Goal: Task Accomplishment & Management: Complete application form

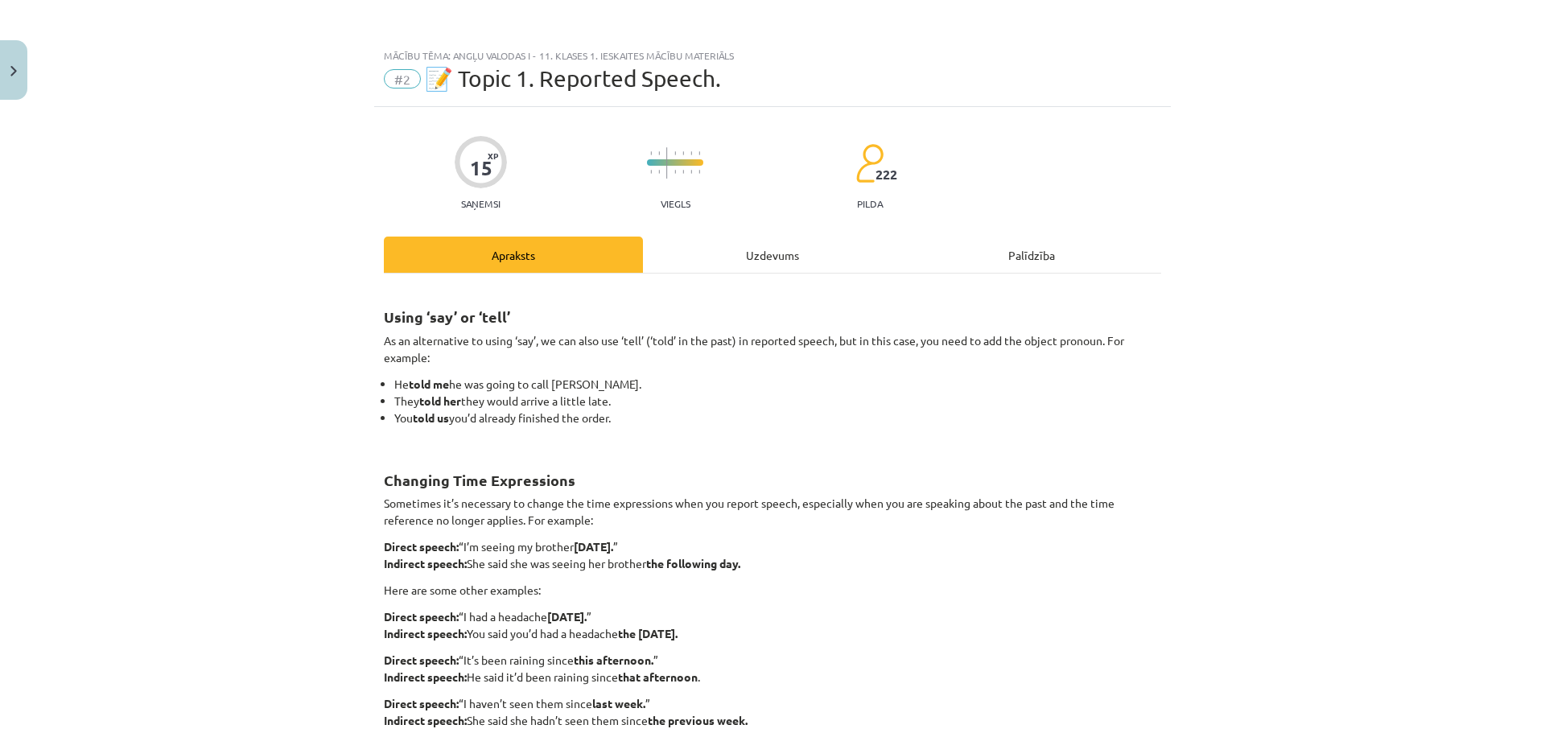
scroll to position [80, 0]
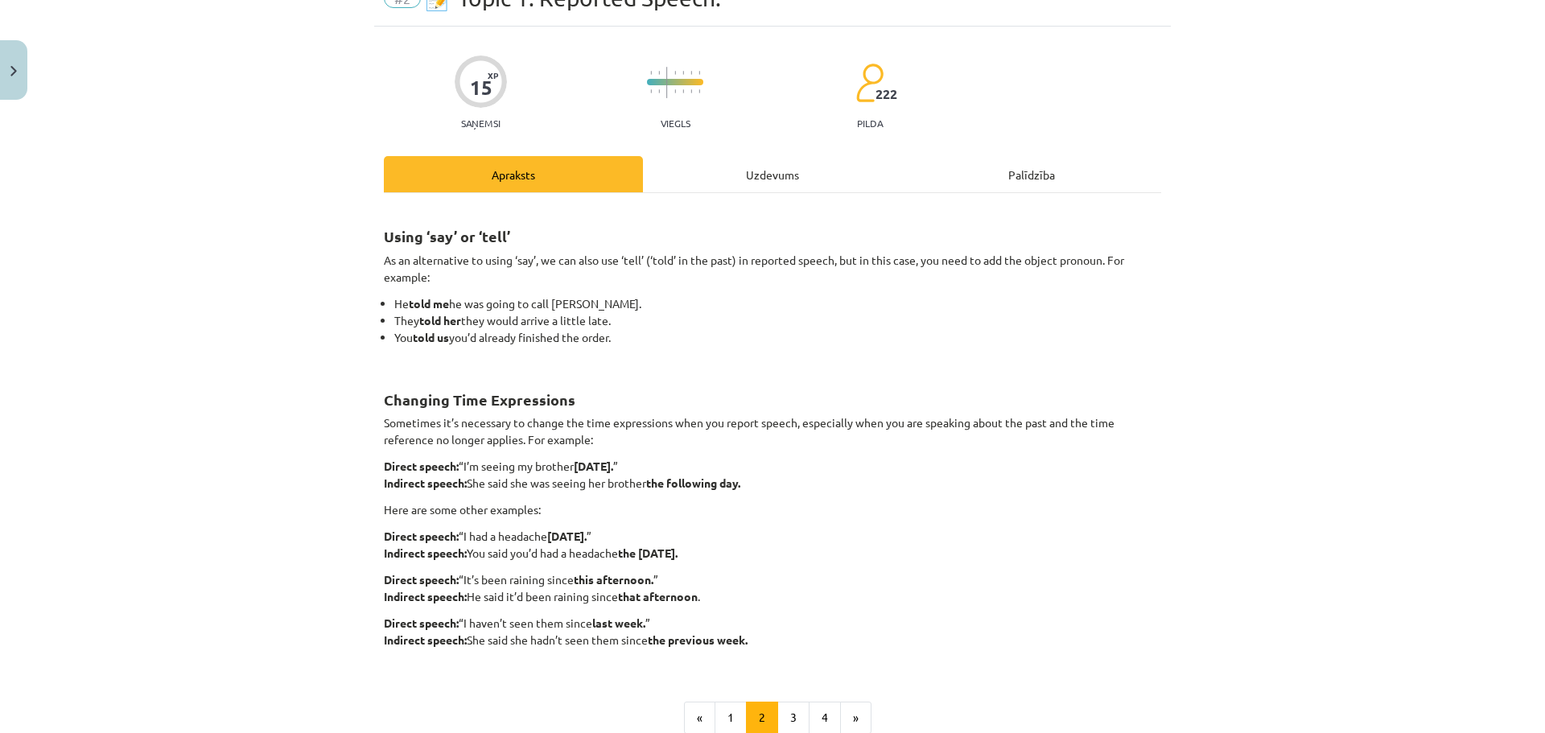
click at [1205, 544] on div "Mācību tēma: Angļu valodas i - 11. klases 1. ieskaites mācību materiāls #2 📝 To…" at bounding box center [772, 366] width 1545 height 733
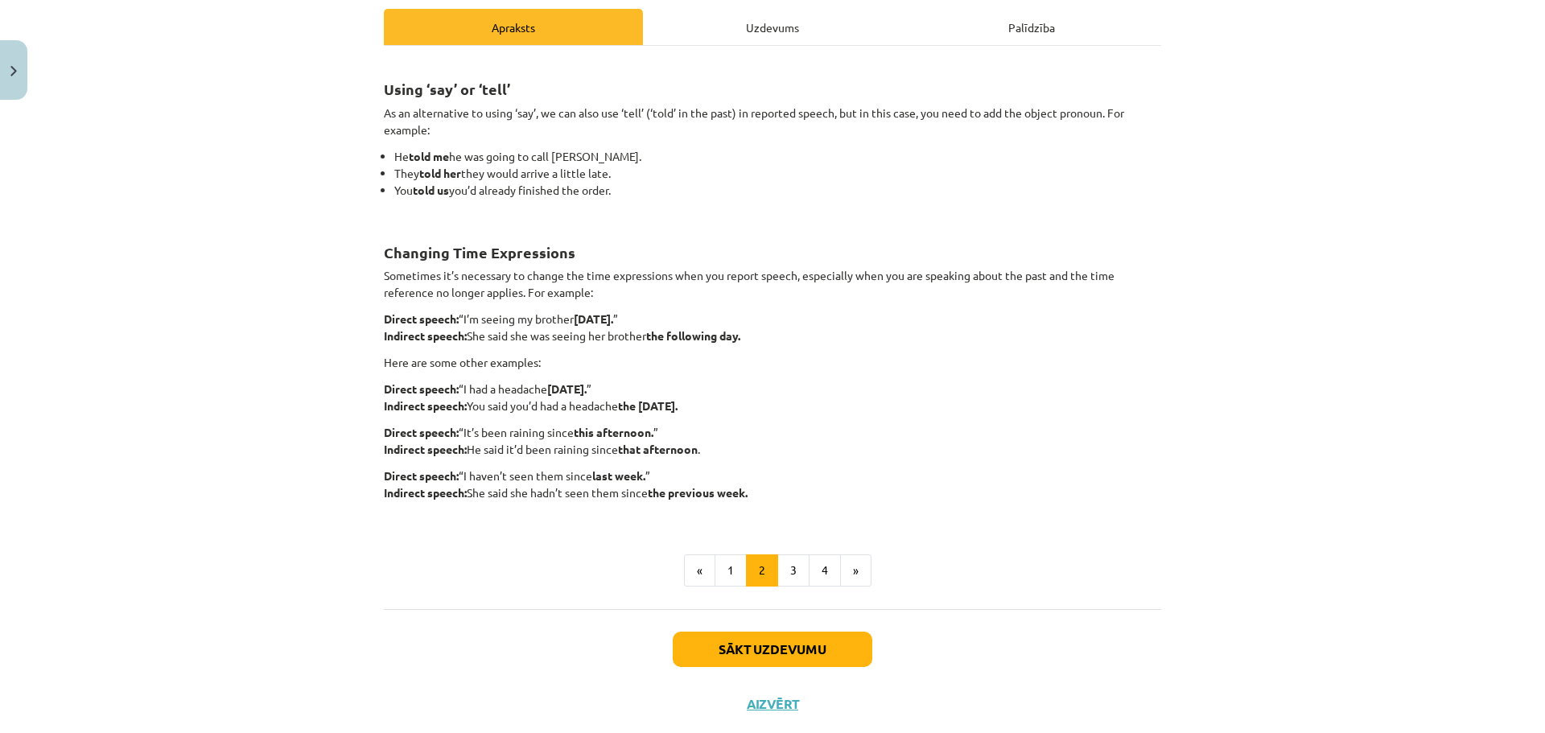
scroll to position [241, 0]
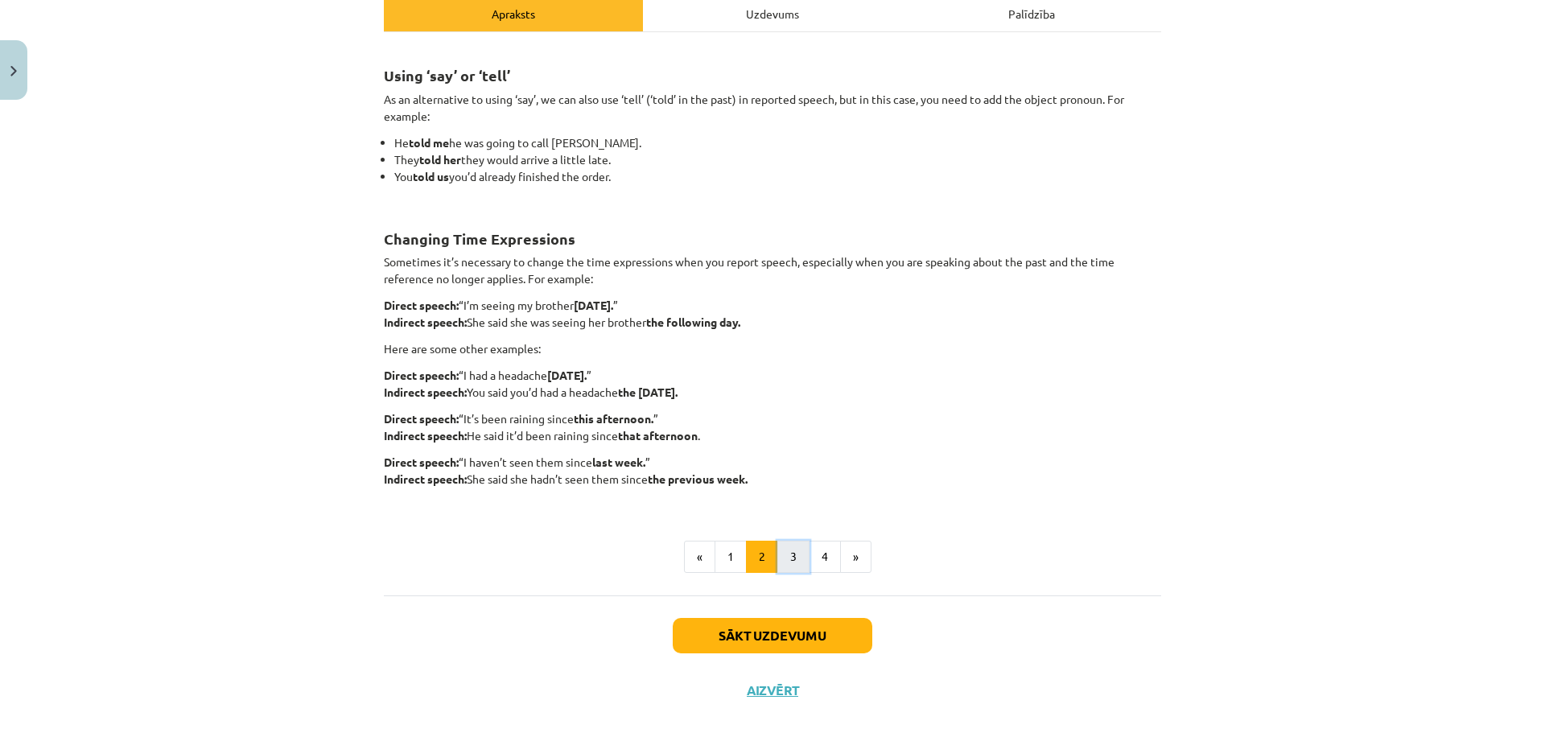
click at [785, 569] on button "3" at bounding box center [793, 557] width 32 height 32
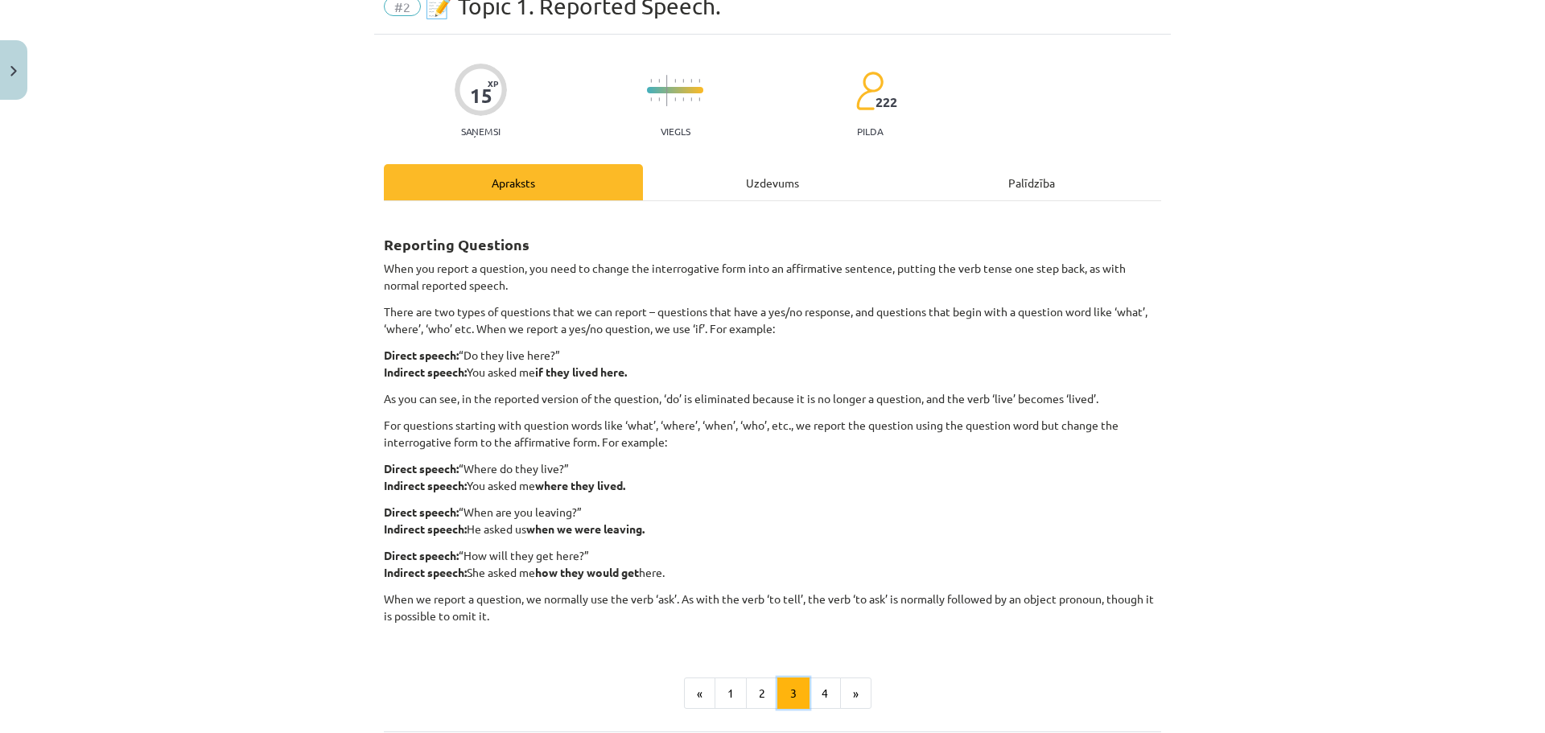
scroll to position [99, 0]
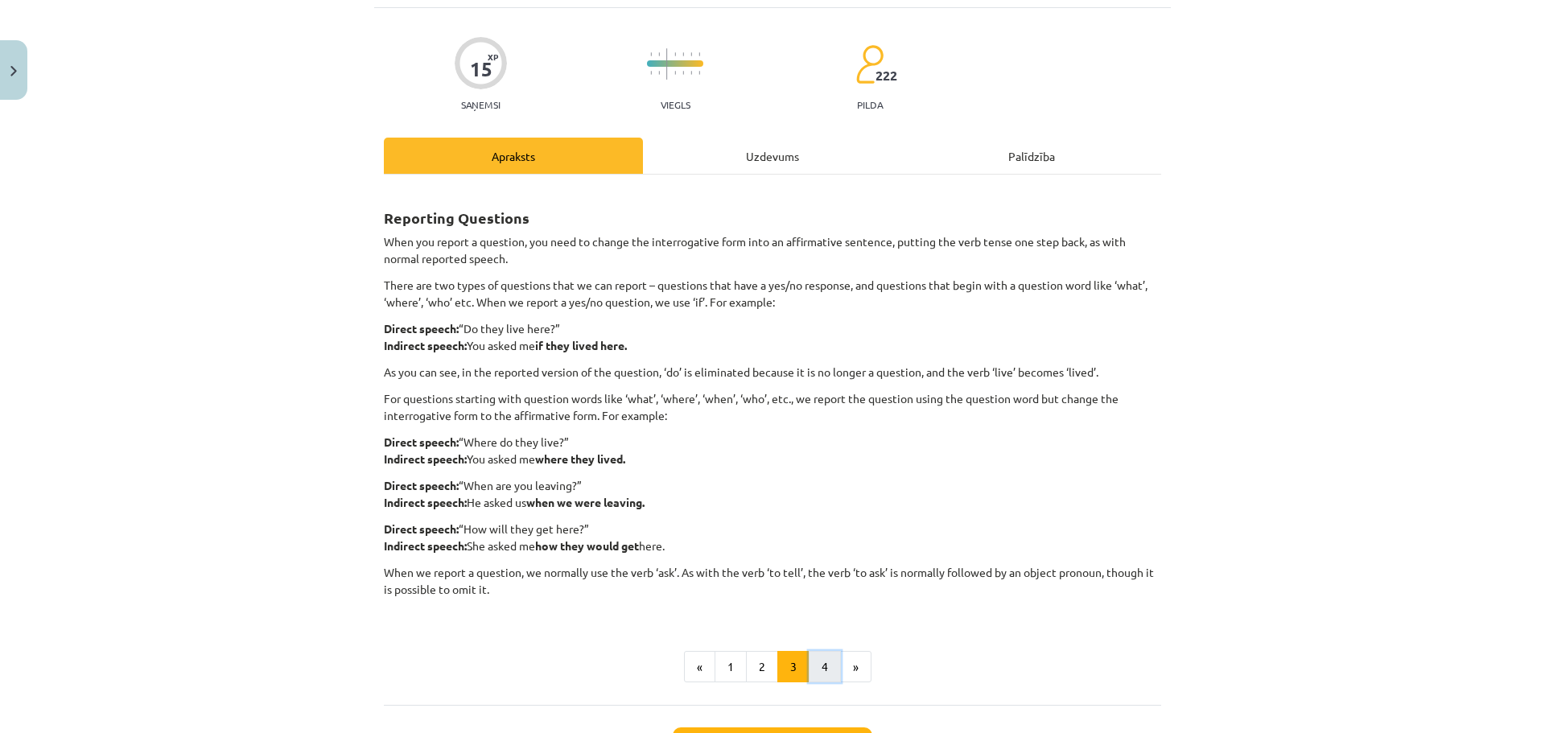
click at [831, 666] on button "4" at bounding box center [825, 667] width 32 height 32
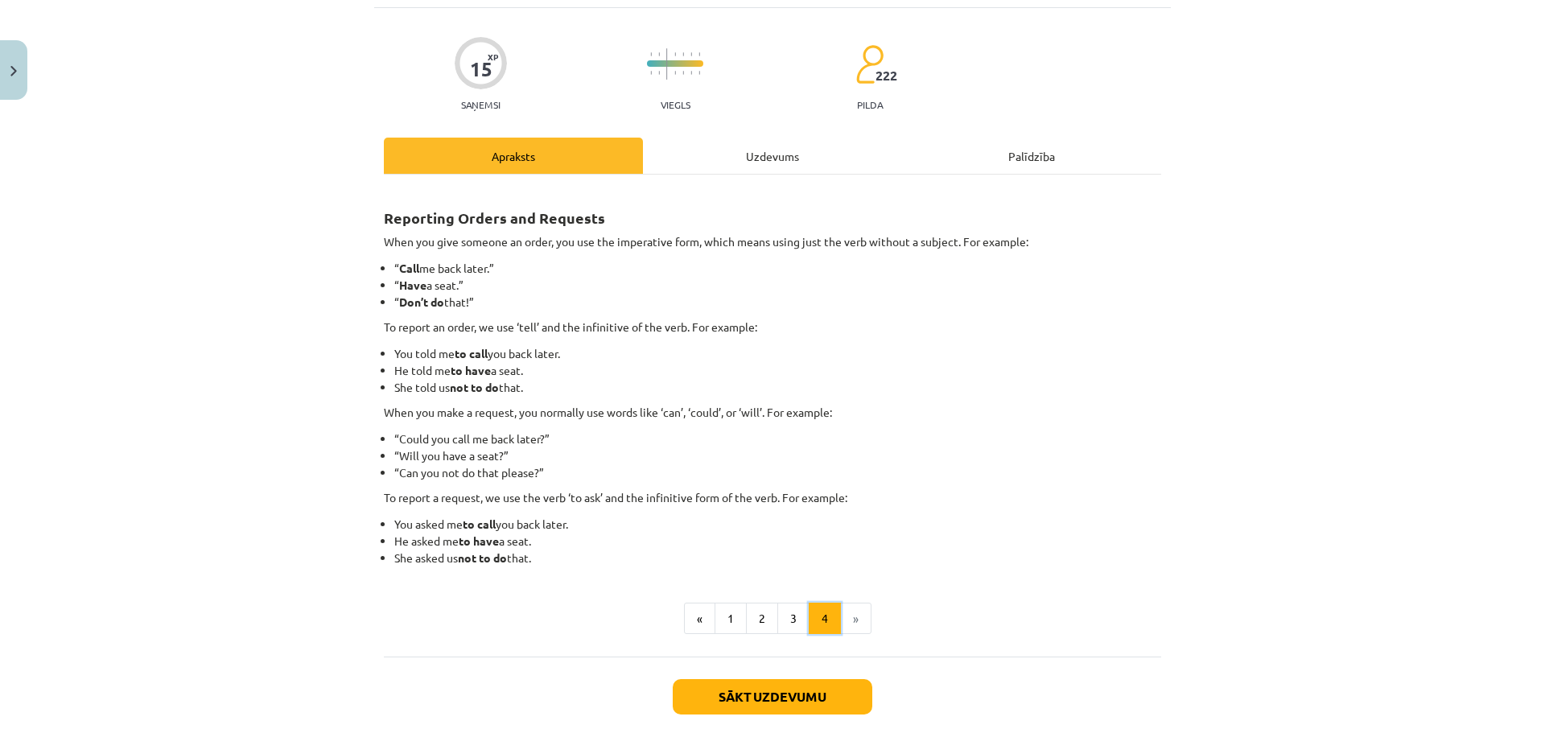
scroll to position [185, 0]
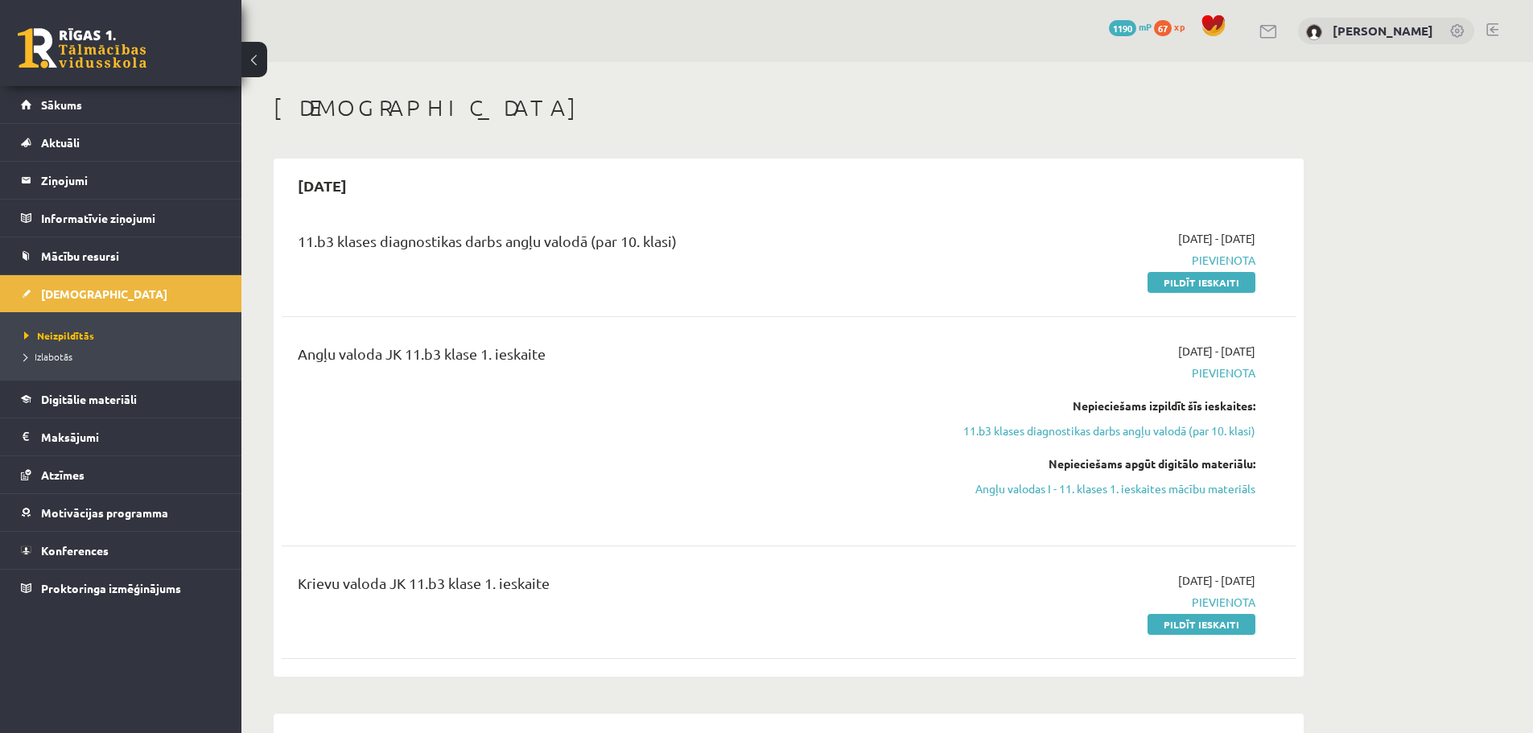
scroll to position [106, 0]
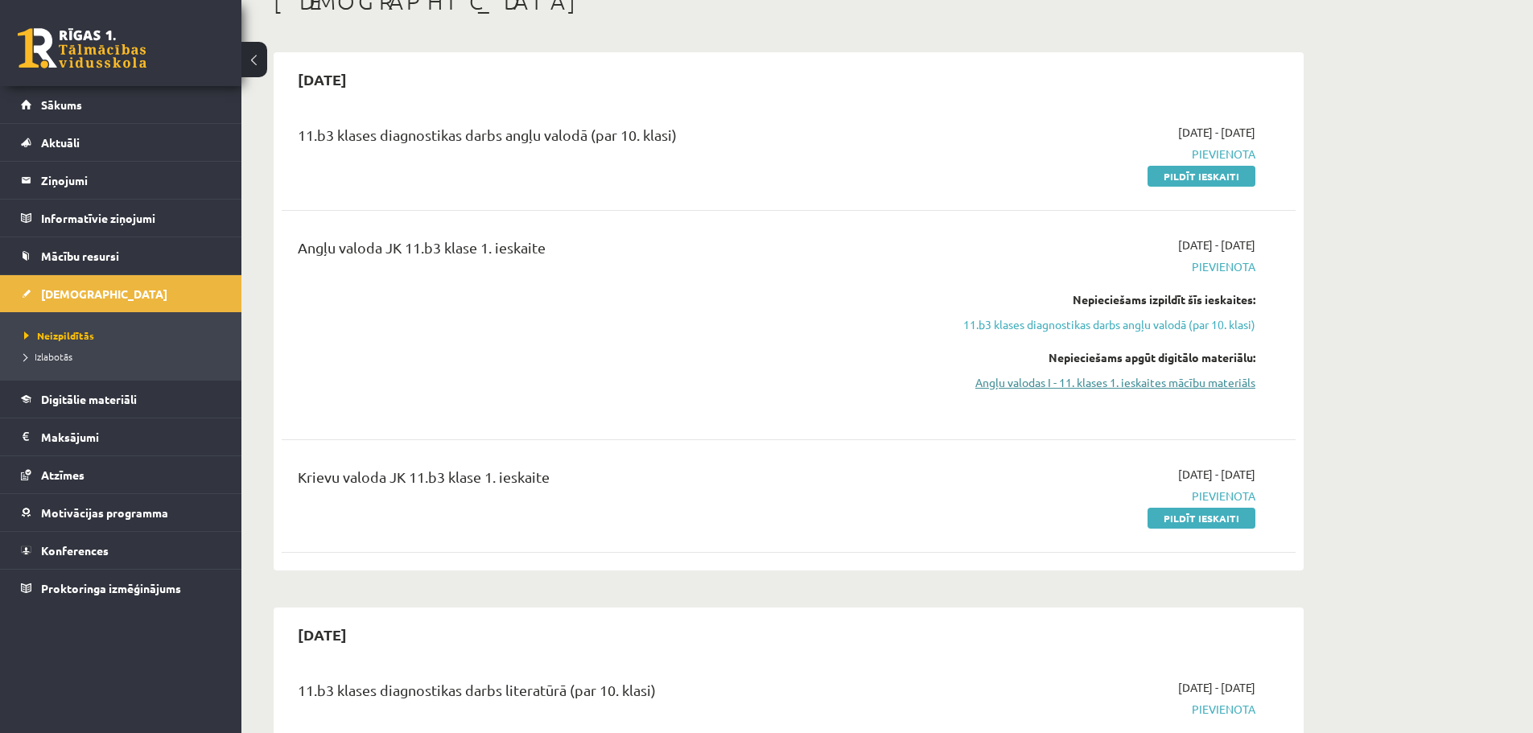
click at [1136, 375] on link "Angļu valodas I - 11. klases 1. ieskaites mācību materiāls" at bounding box center [1103, 382] width 303 height 17
click at [1182, 388] on link "Angļu valodas I - 11. klases 1. ieskaites mācību materiāls" at bounding box center [1103, 382] width 303 height 17
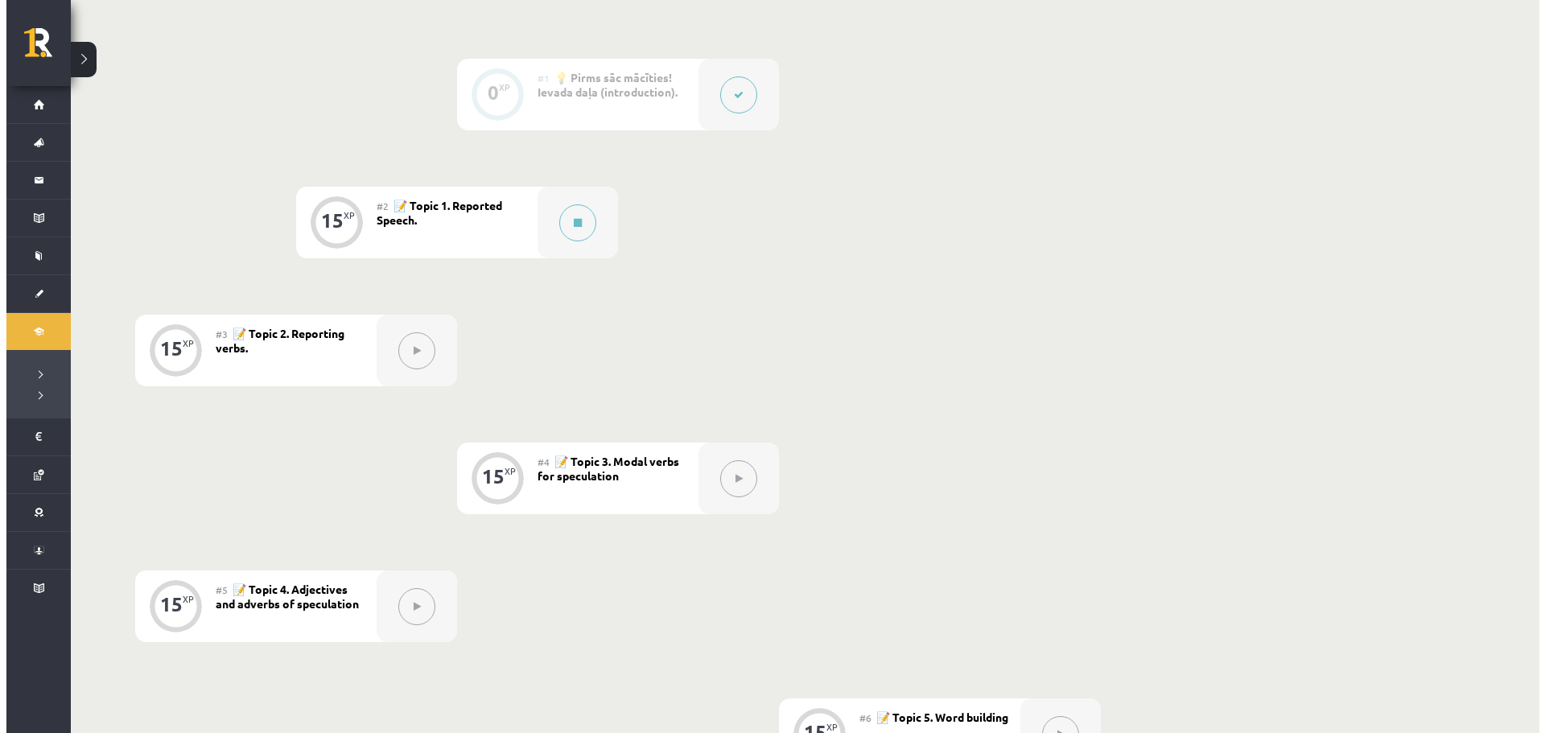
scroll to position [376, 0]
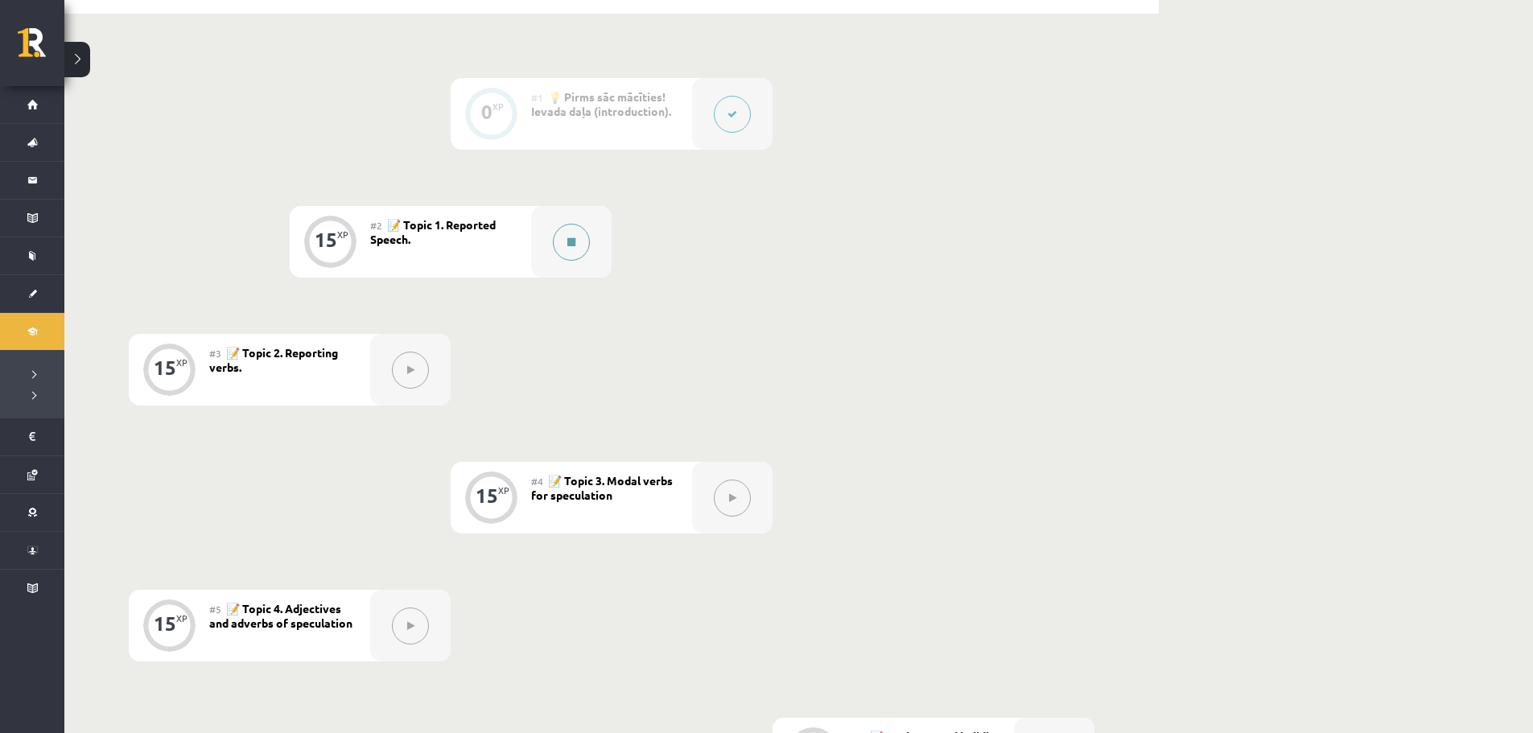
click at [590, 258] on div at bounding box center [571, 242] width 80 height 72
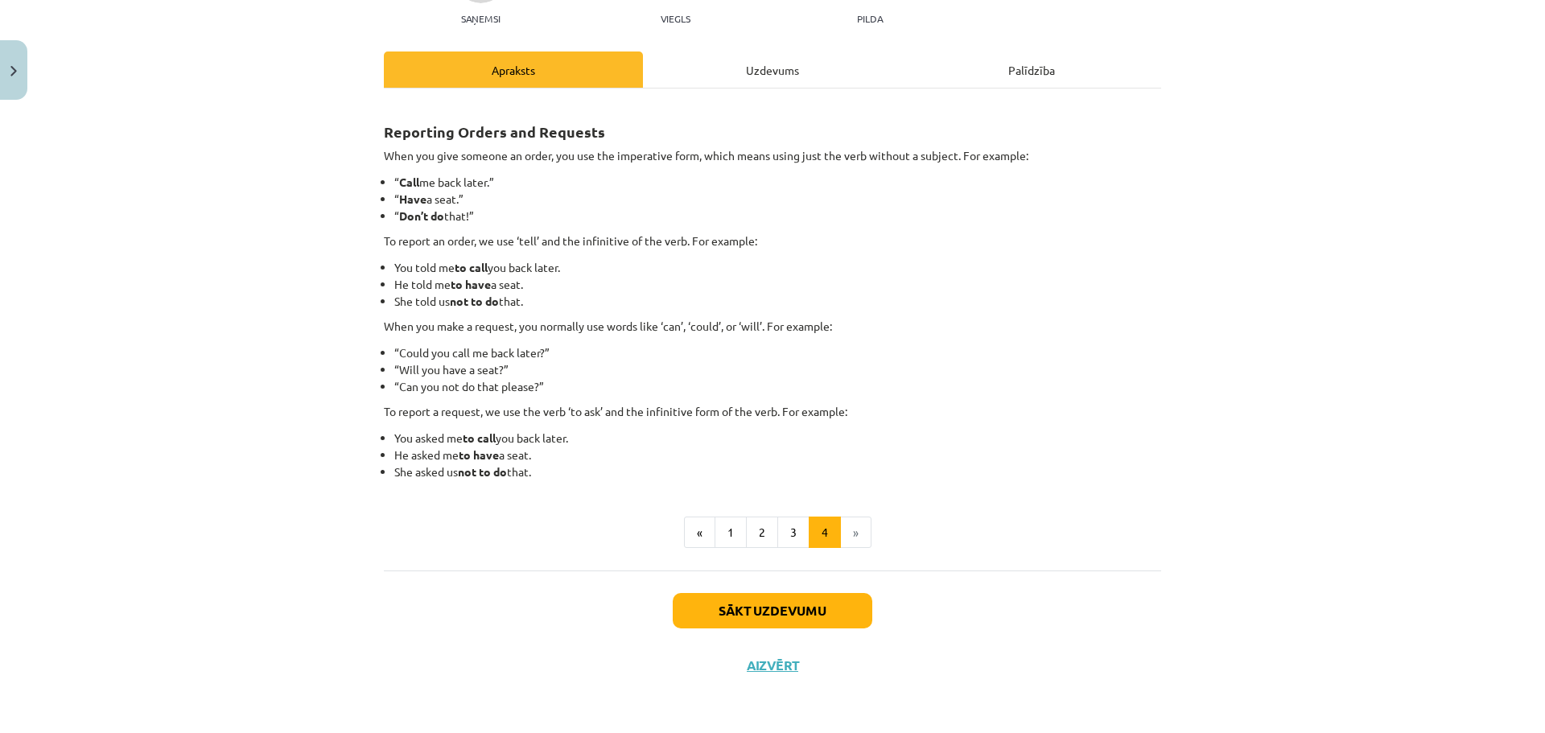
scroll to position [159, 0]
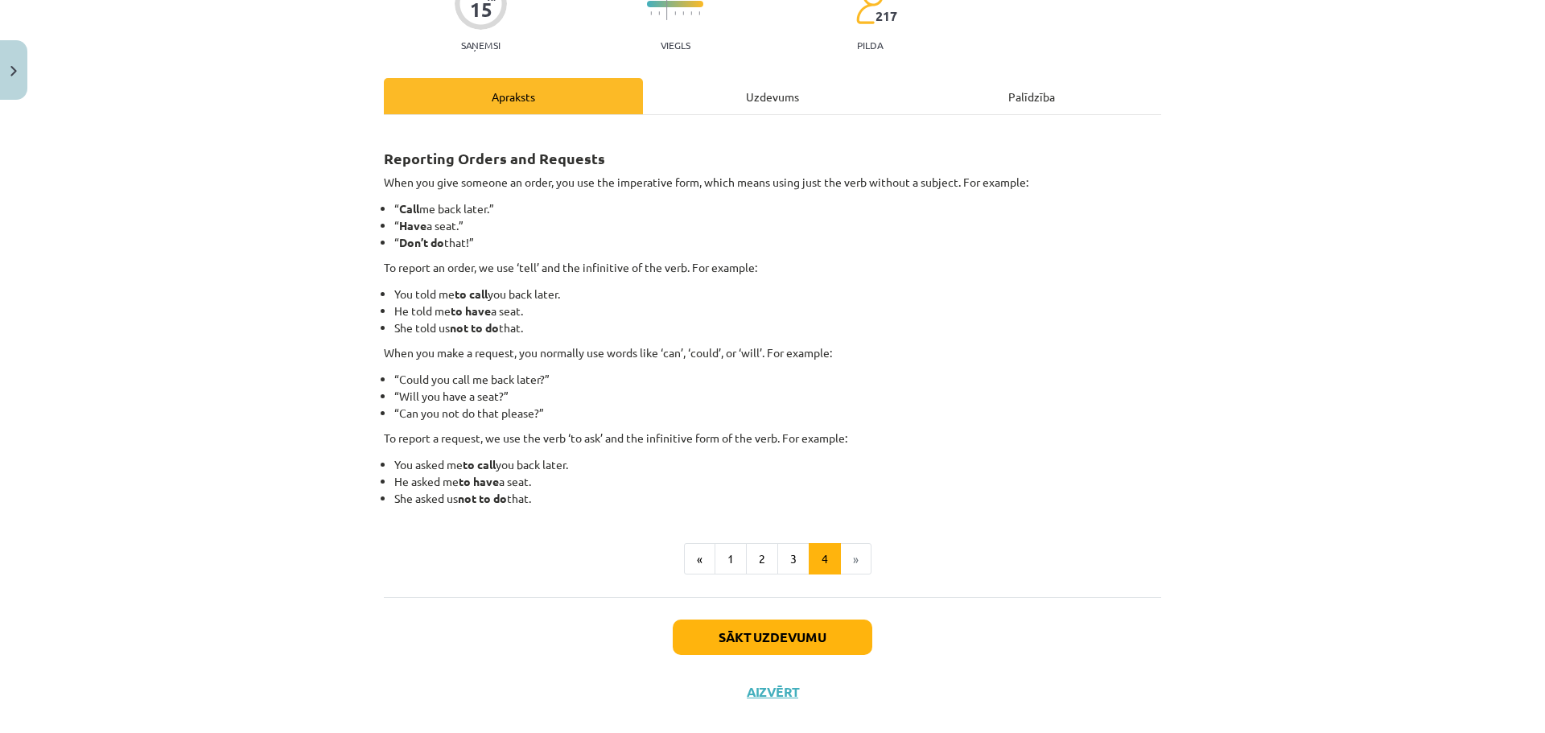
click at [862, 557] on li "»" at bounding box center [856, 559] width 31 height 32
click at [856, 555] on li "»" at bounding box center [856, 559] width 31 height 32
click at [773, 644] on button "Sākt uzdevumu" at bounding box center [773, 637] width 200 height 35
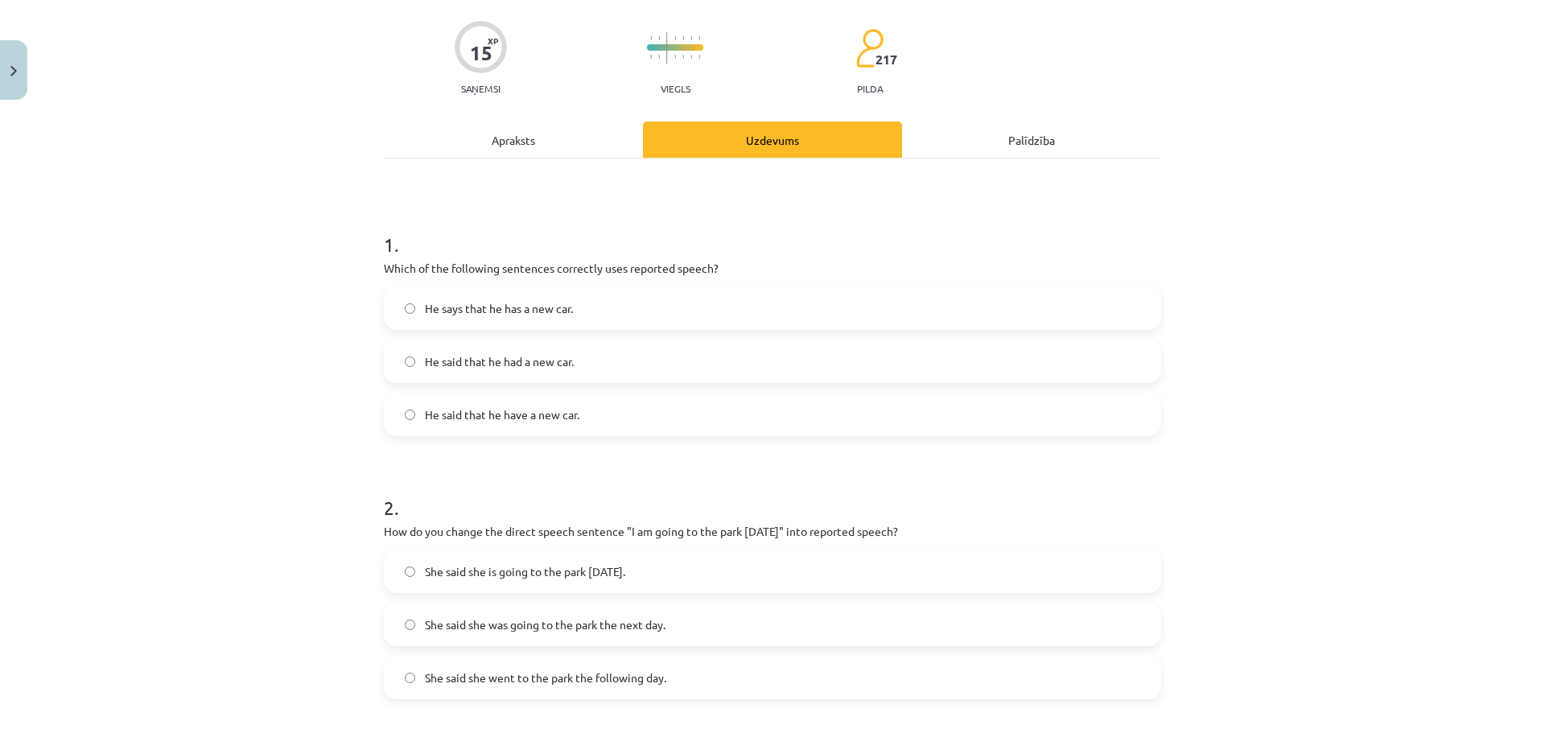
scroll to position [121, 0]
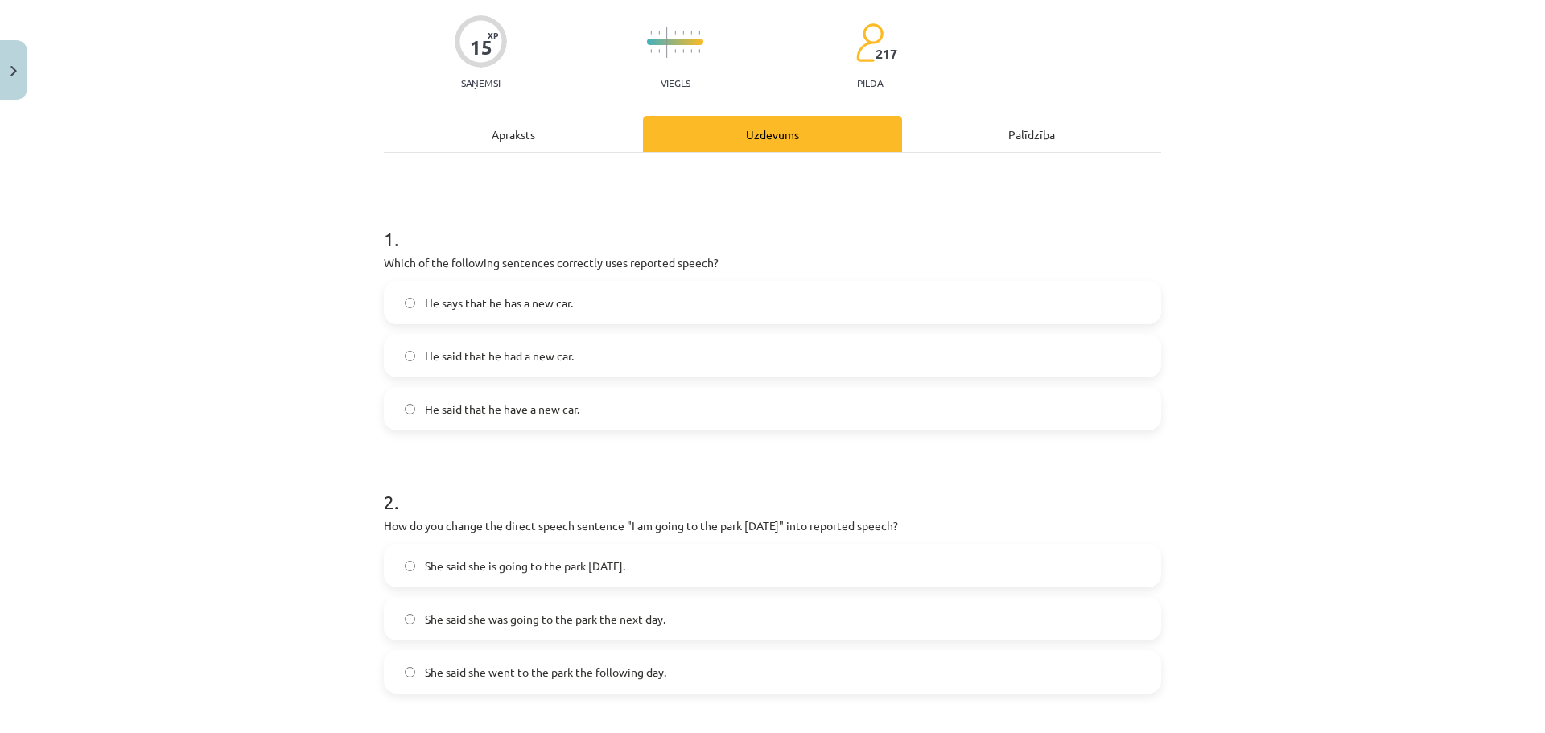
click at [540, 398] on label "He said that he have a new car." at bounding box center [772, 409] width 774 height 40
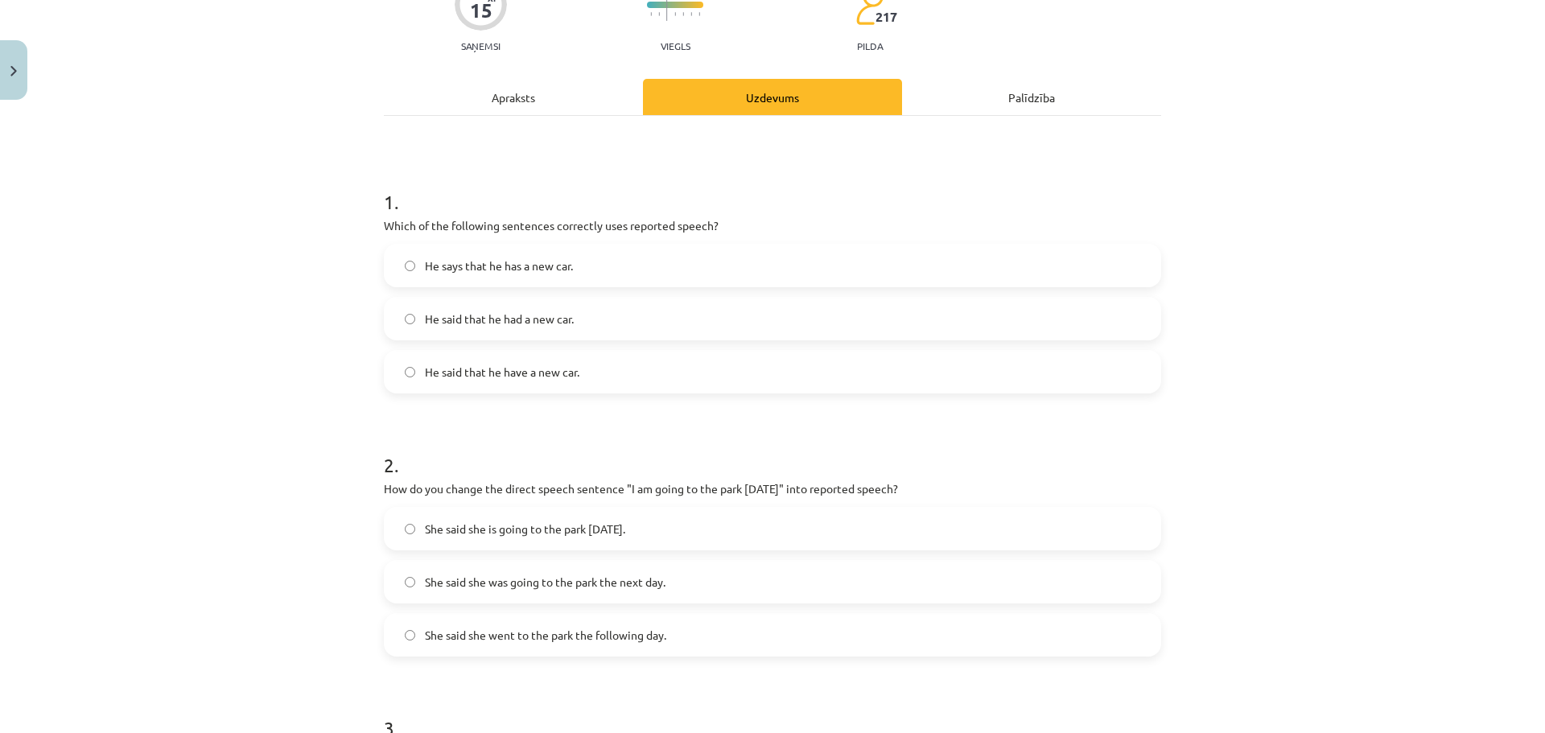
scroll to position [228, 0]
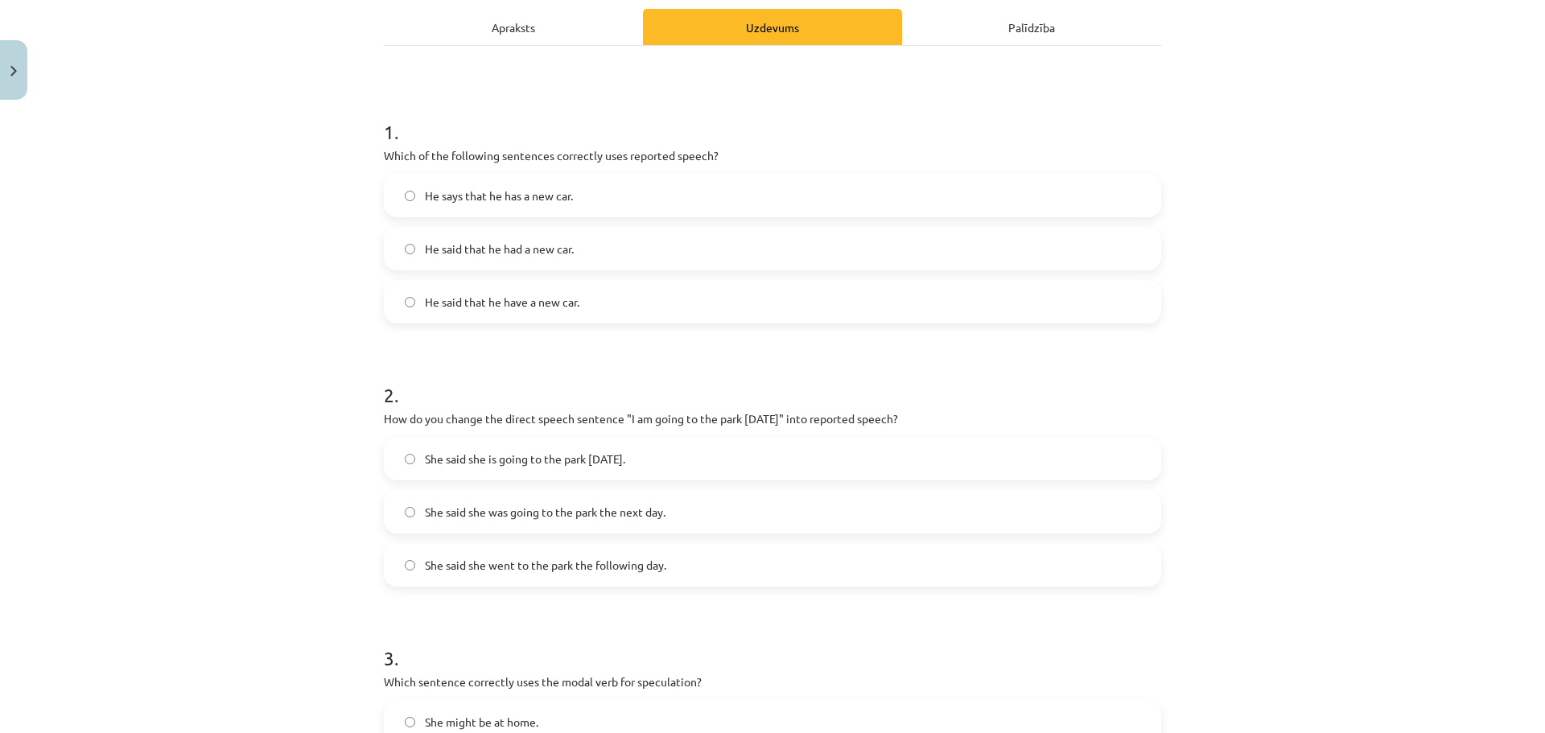
click at [482, 561] on span "She said she went to the park the following day." at bounding box center [545, 565] width 241 height 17
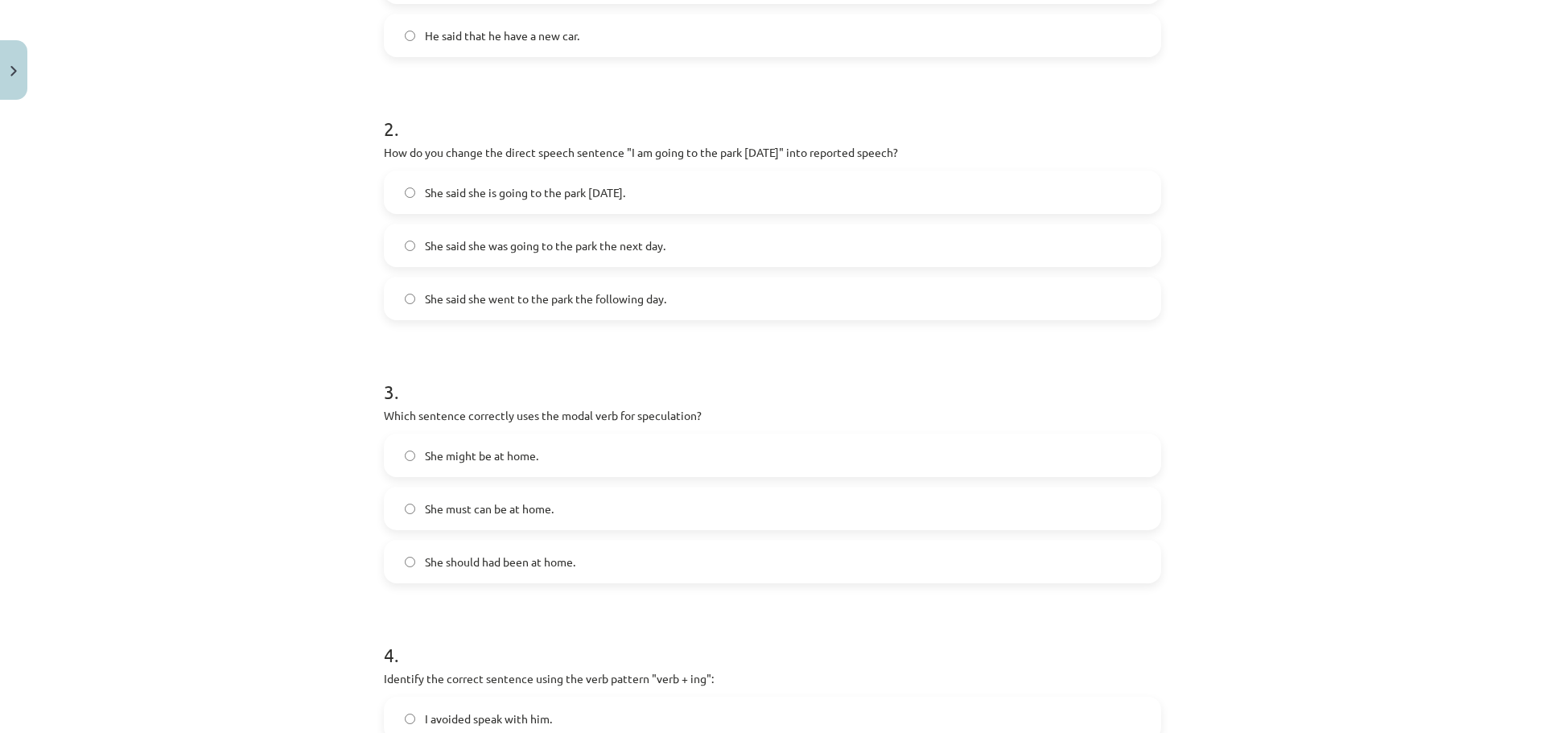
scroll to position [496, 0]
click at [515, 573] on label "She should had been at home." at bounding box center [772, 559] width 774 height 40
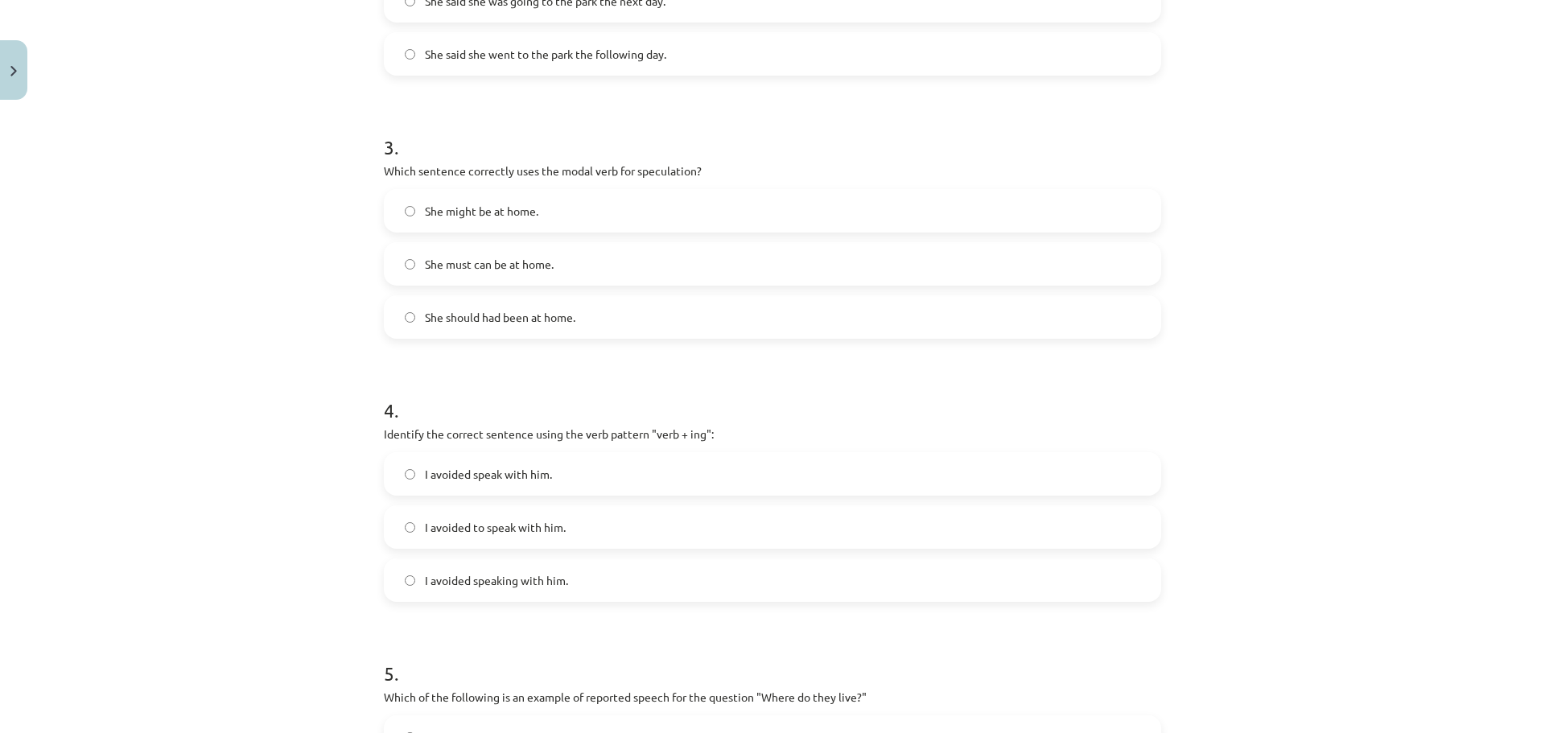
scroll to position [764, 0]
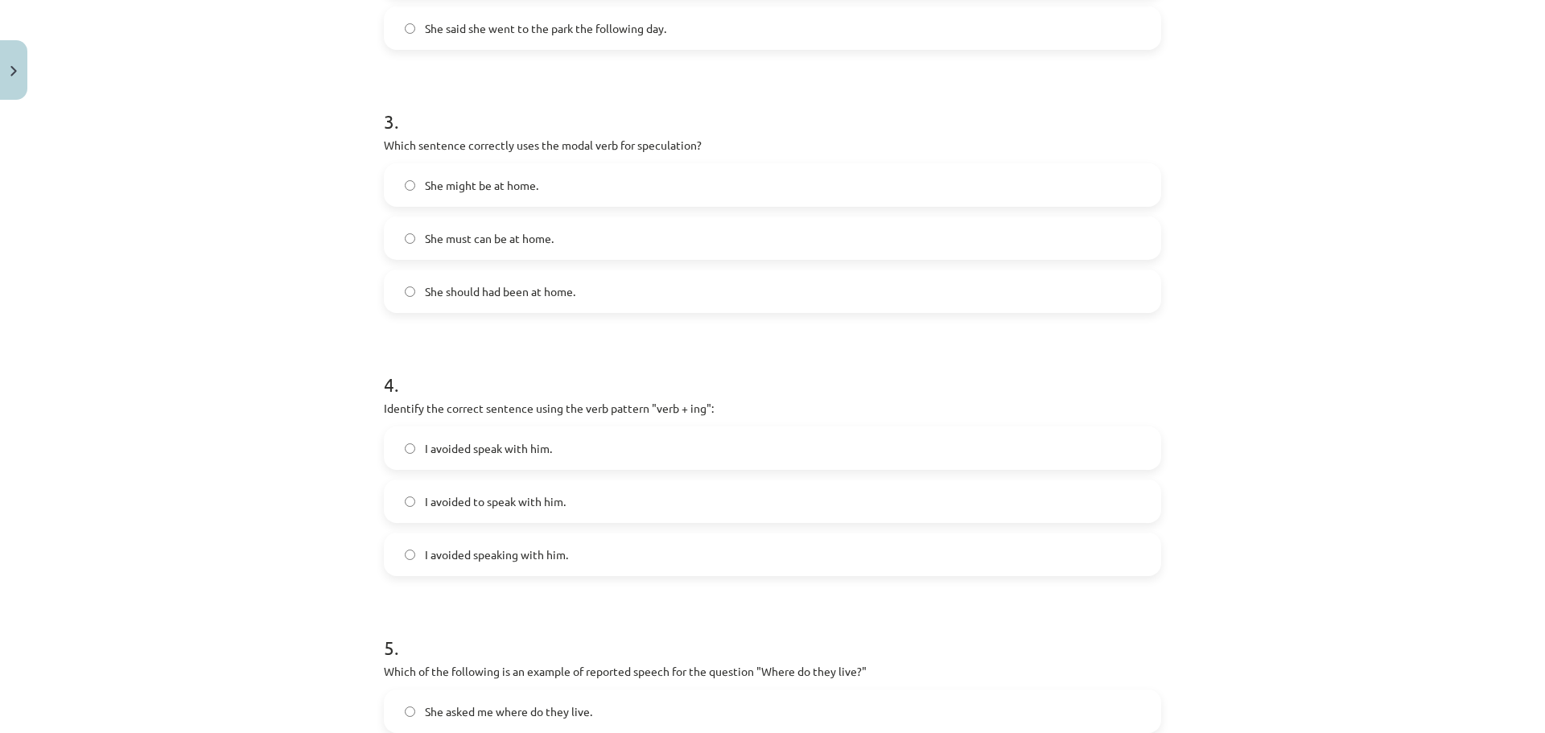
click at [529, 556] on span "I avoided speaking with him." at bounding box center [496, 554] width 143 height 17
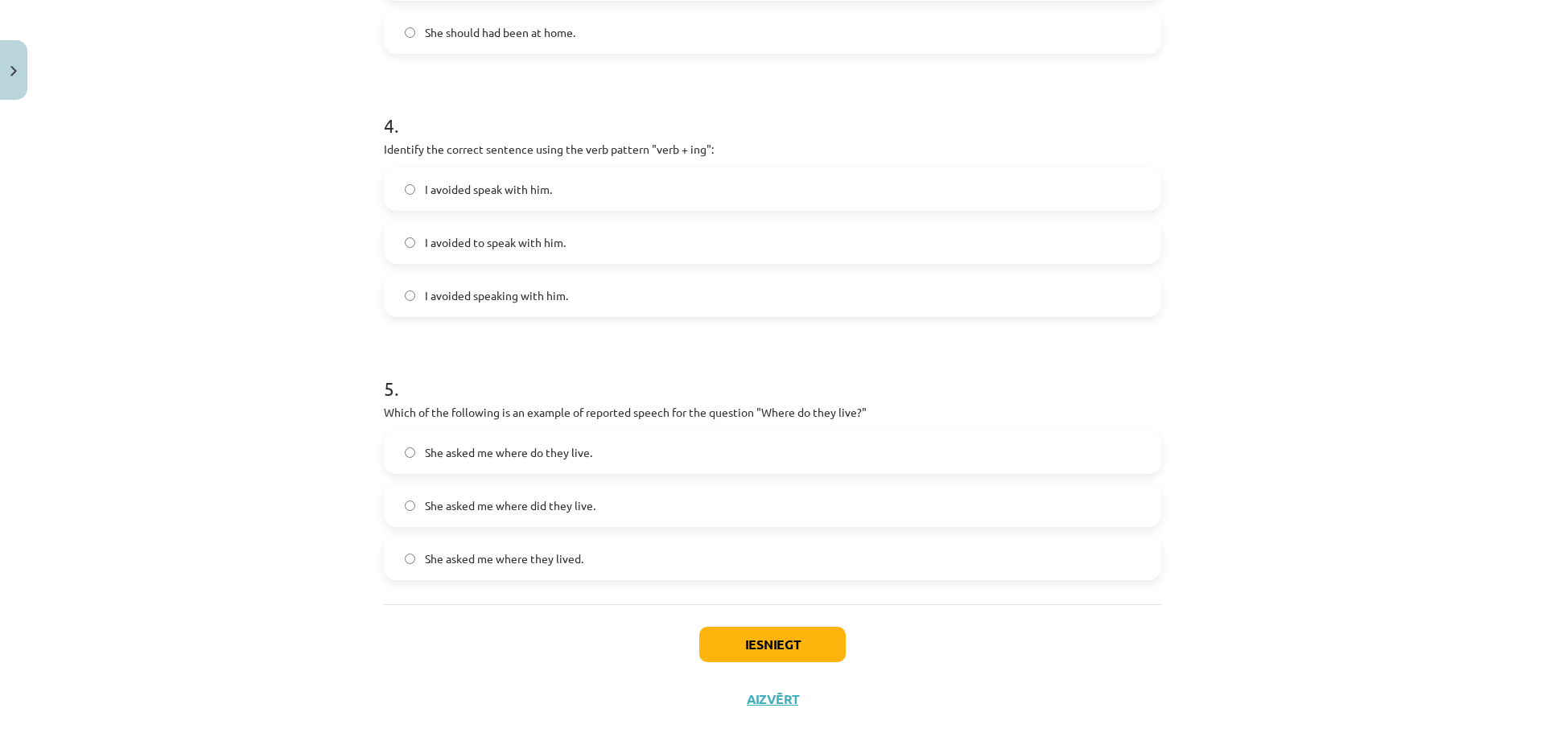
scroll to position [1032, 0]
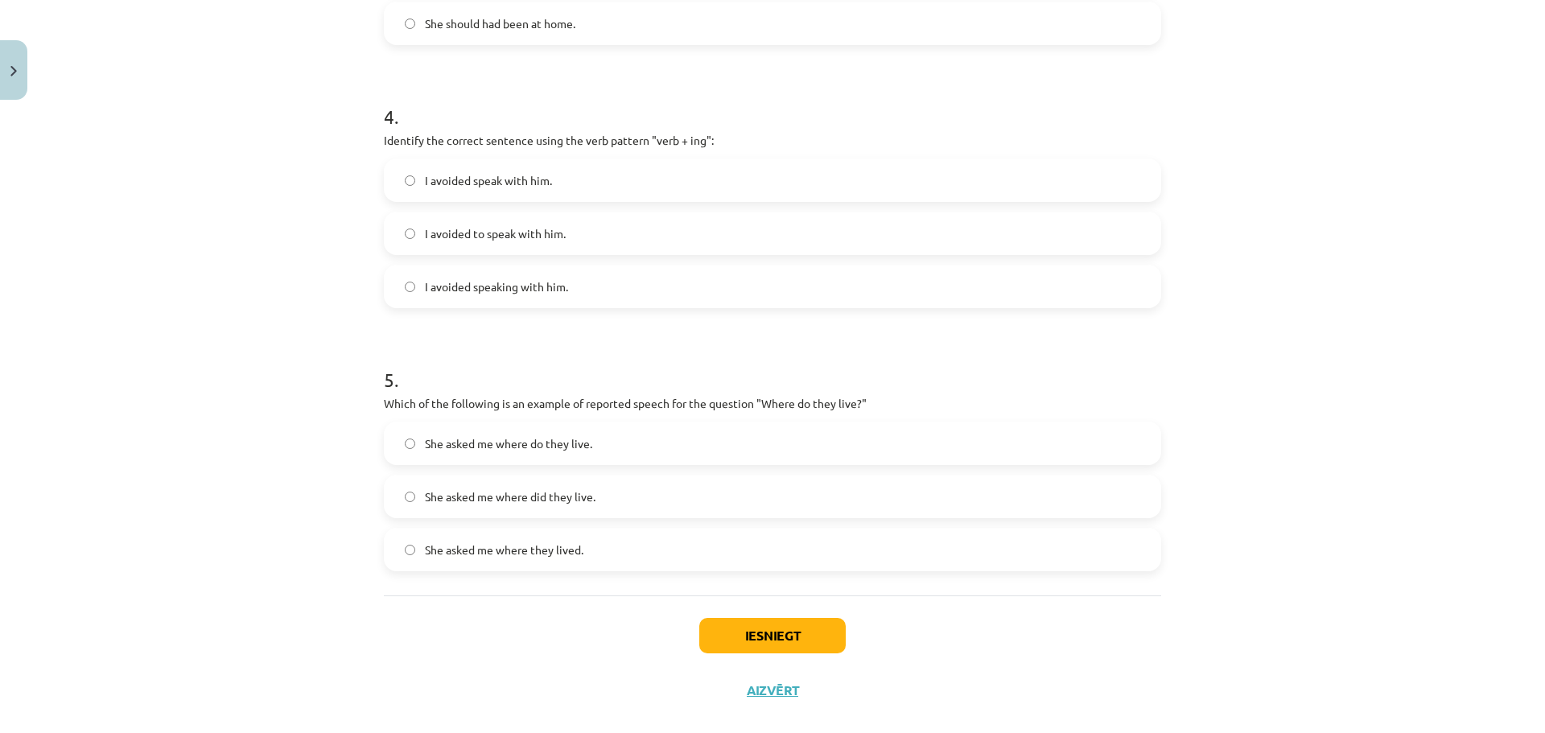
click at [433, 546] on span "She asked me where they lived." at bounding box center [504, 550] width 159 height 17
click at [785, 633] on button "Iesniegt" at bounding box center [772, 635] width 146 height 35
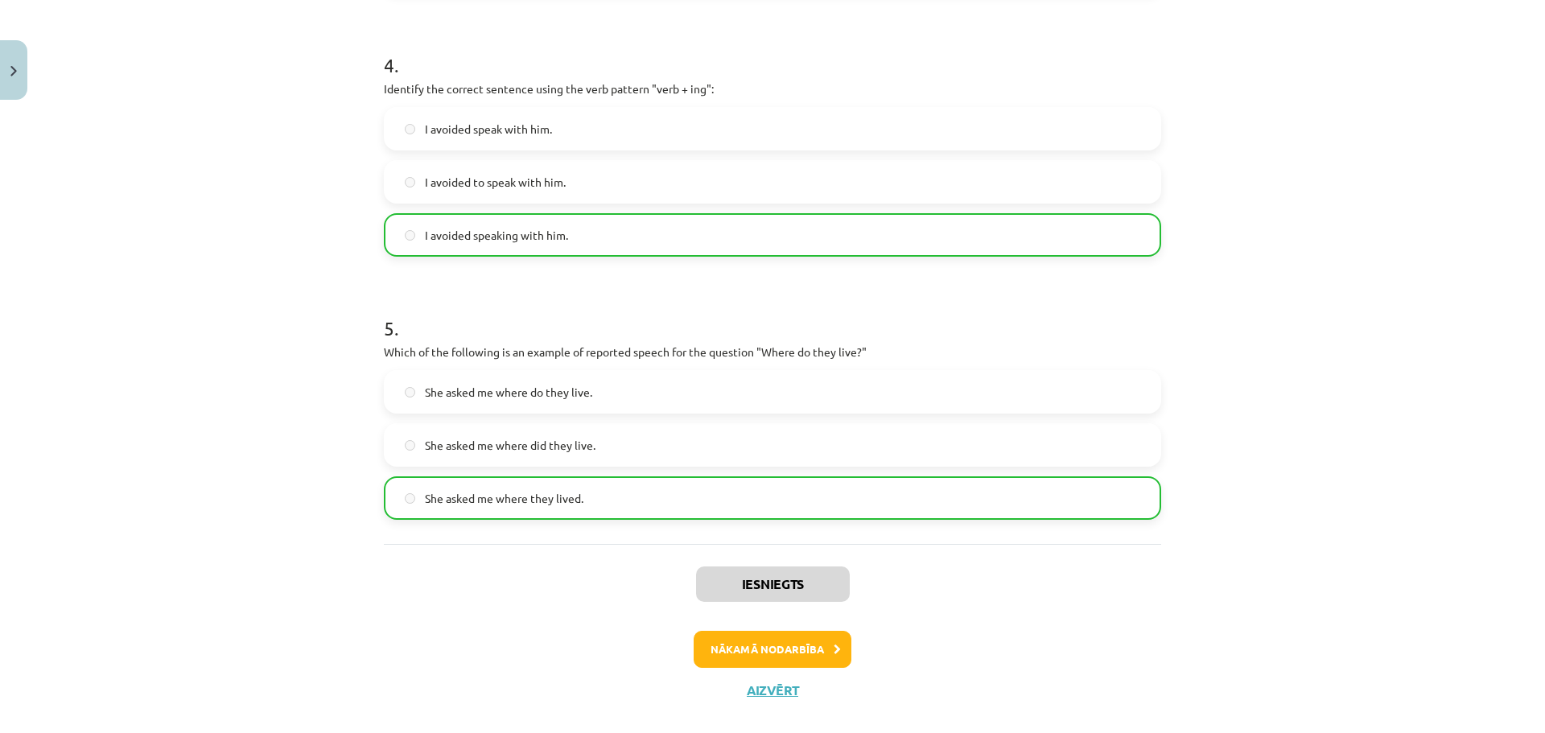
scroll to position [1109, 0]
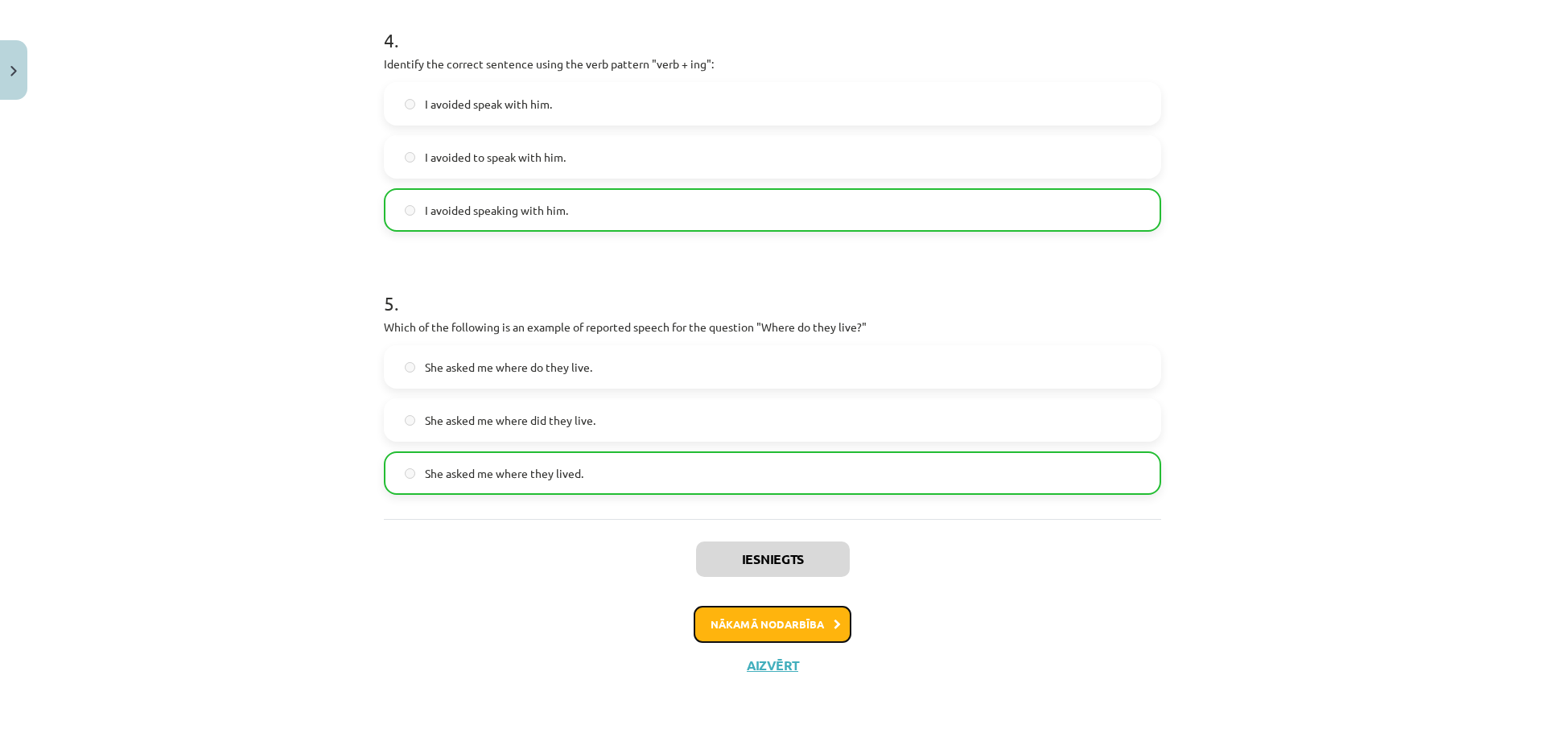
click at [759, 626] on button "Nākamā nodarbība" at bounding box center [773, 624] width 158 height 37
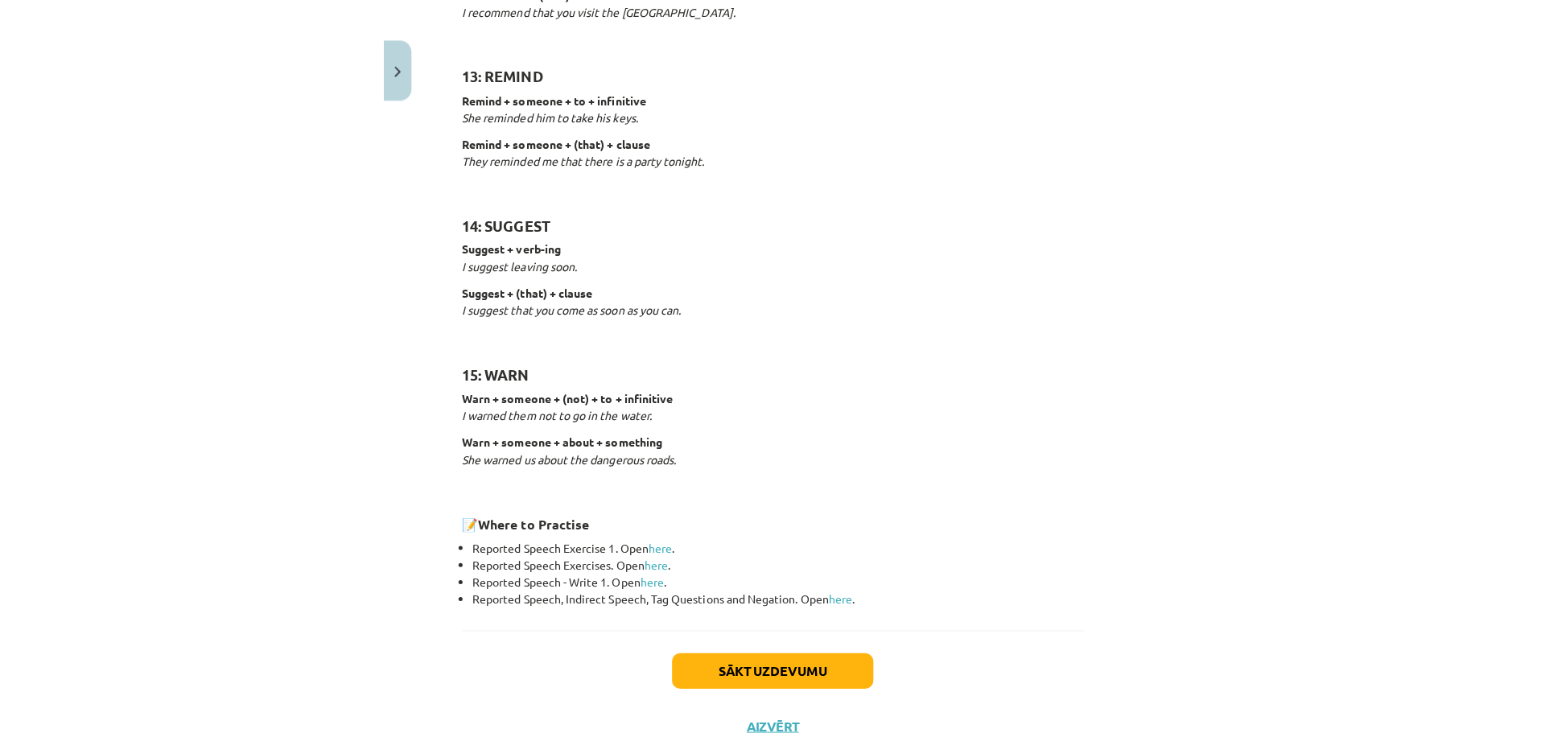
scroll to position [2319, 0]
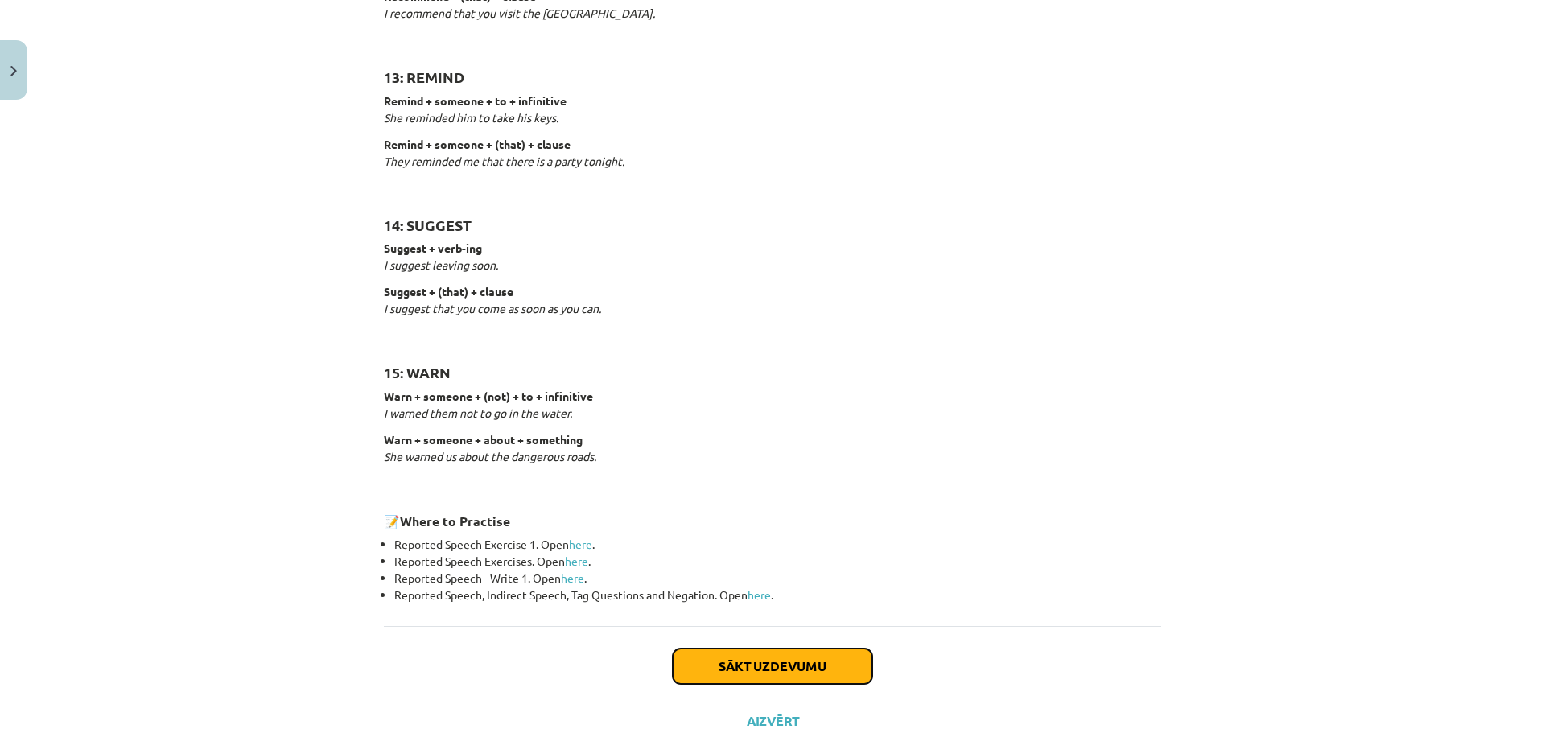
click at [857, 665] on button "Sākt uzdevumu" at bounding box center [773, 666] width 200 height 35
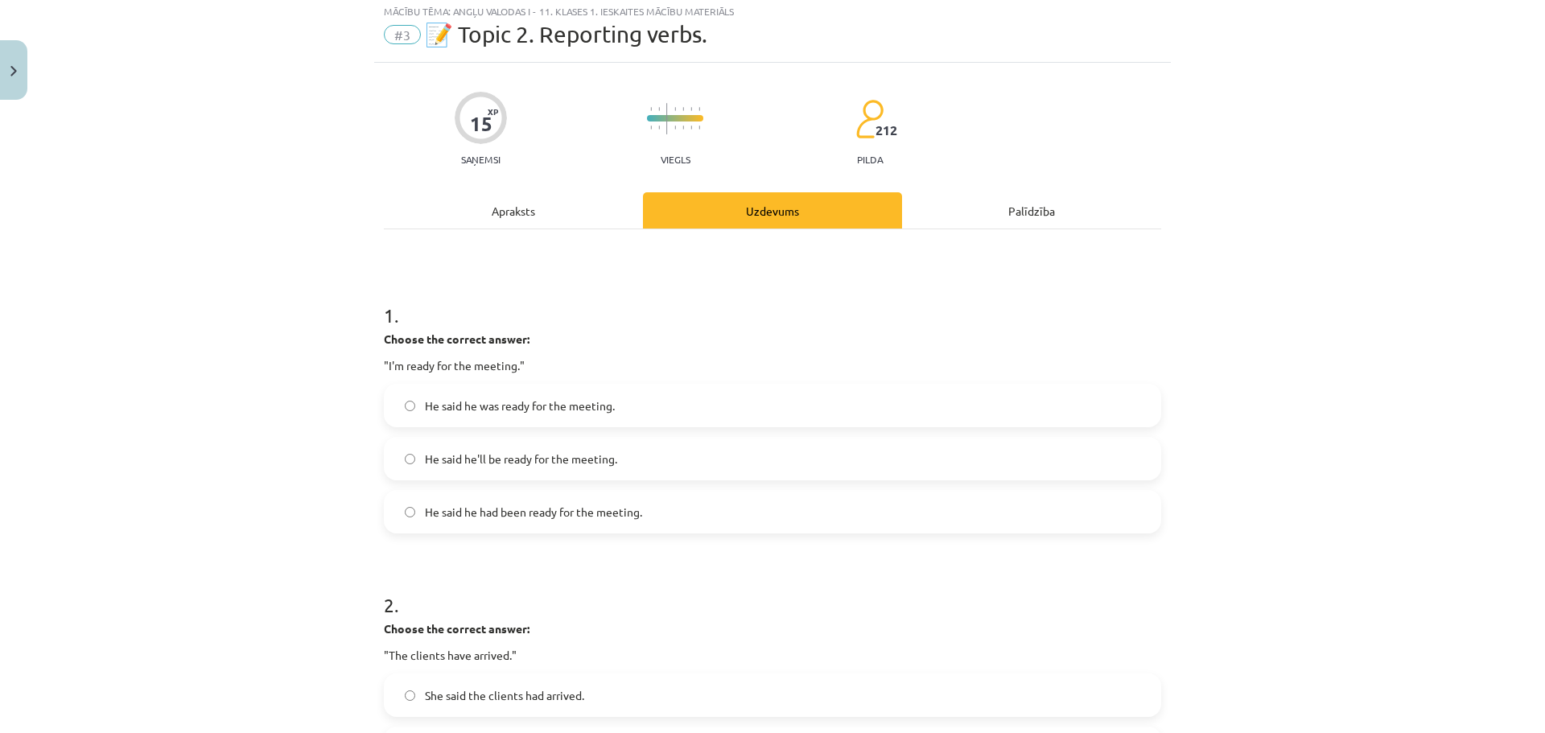
scroll to position [40, 0]
click at [630, 513] on span "He said he had been ready for the meeting." at bounding box center [533, 516] width 217 height 17
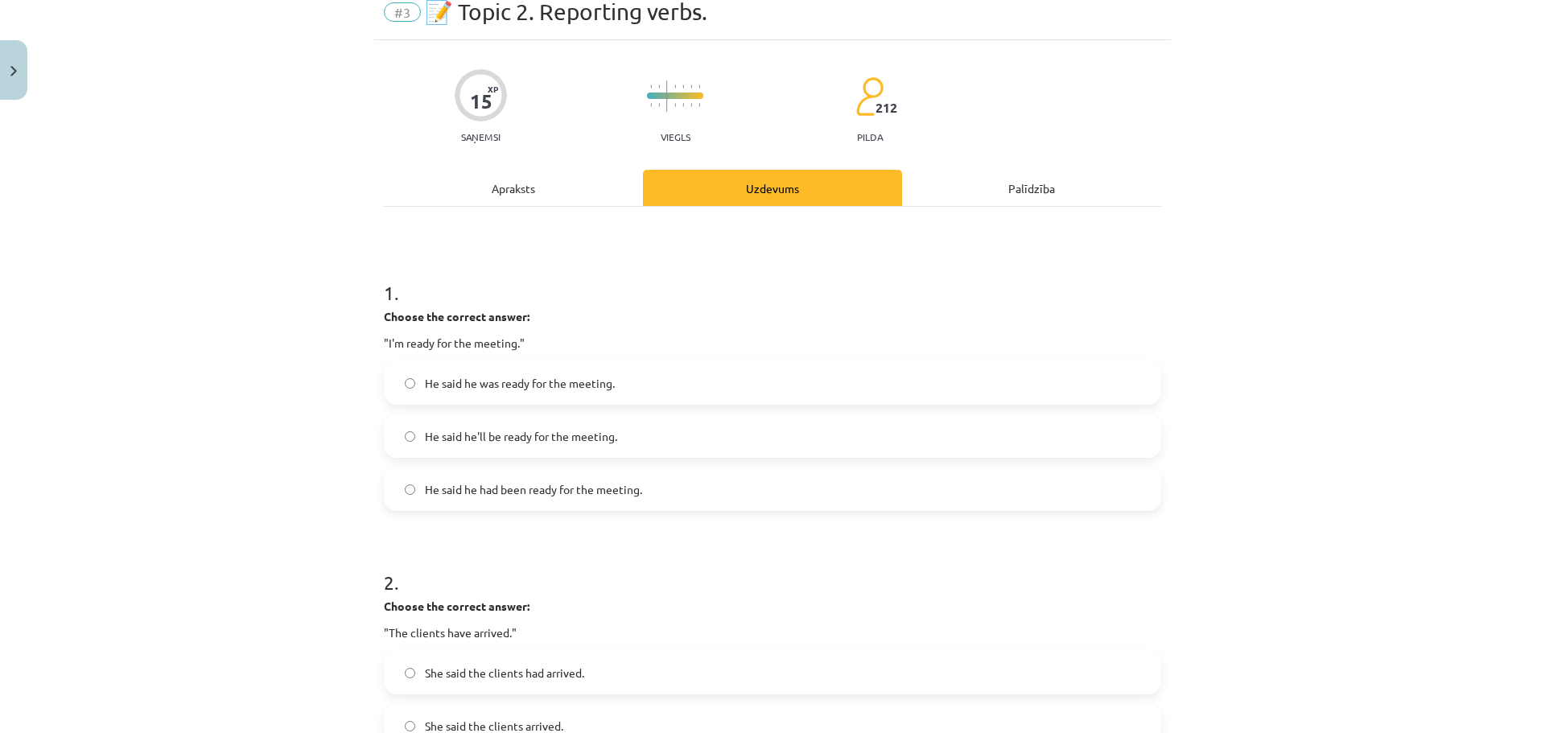
click at [558, 381] on span "He said he was ready for the meeting." at bounding box center [520, 383] width 190 height 17
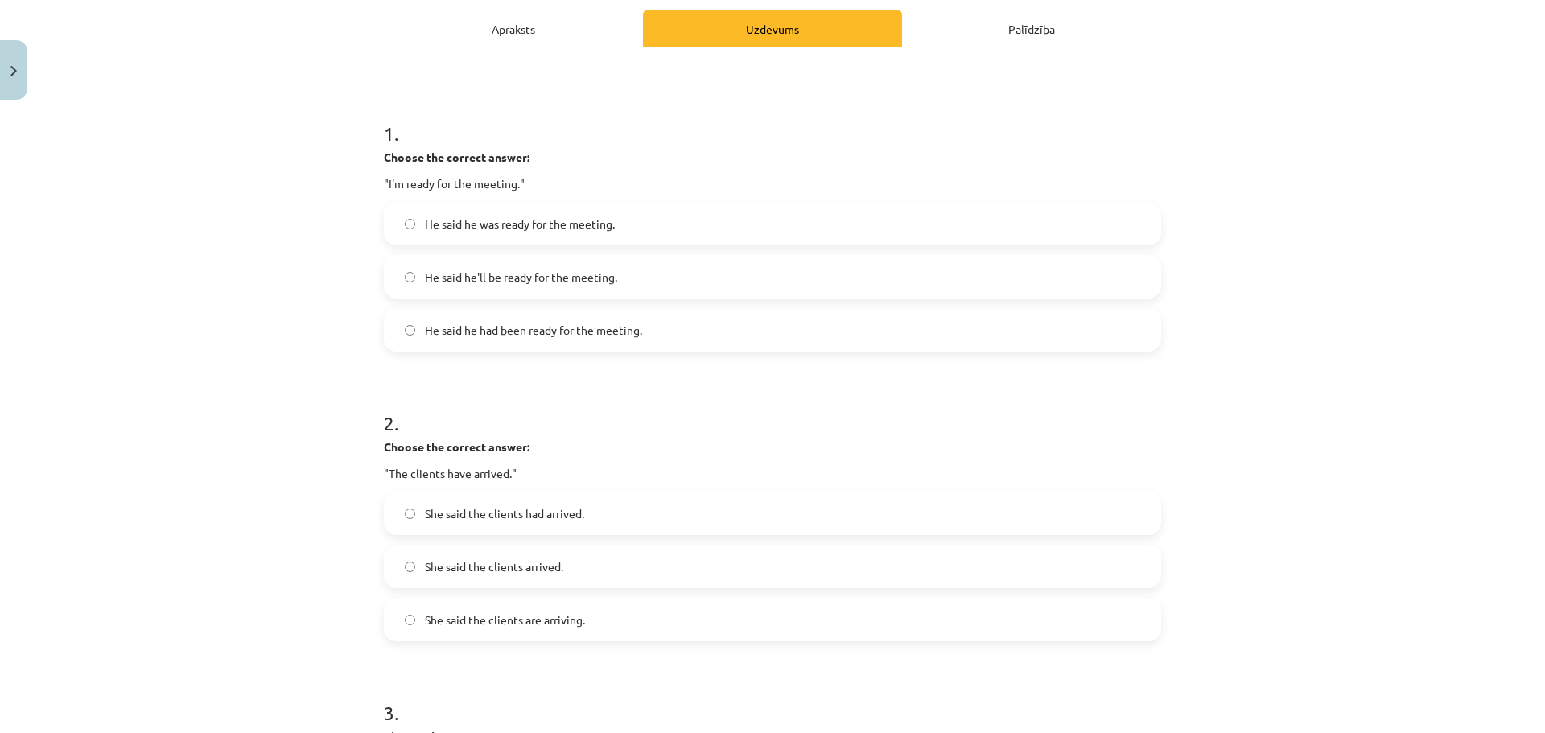
scroll to position [308, 0]
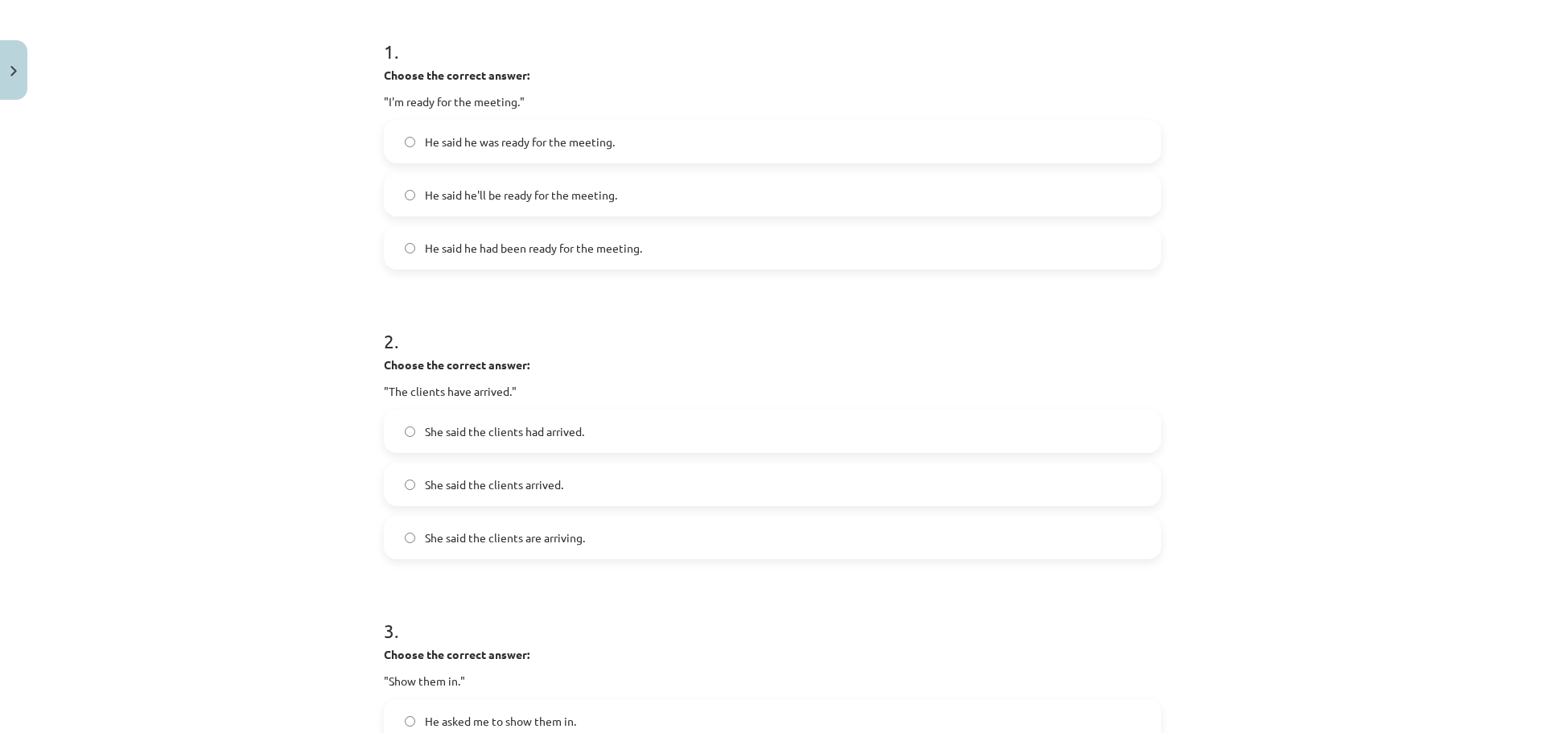
click at [633, 492] on label "She said the clients arrived." at bounding box center [772, 484] width 774 height 40
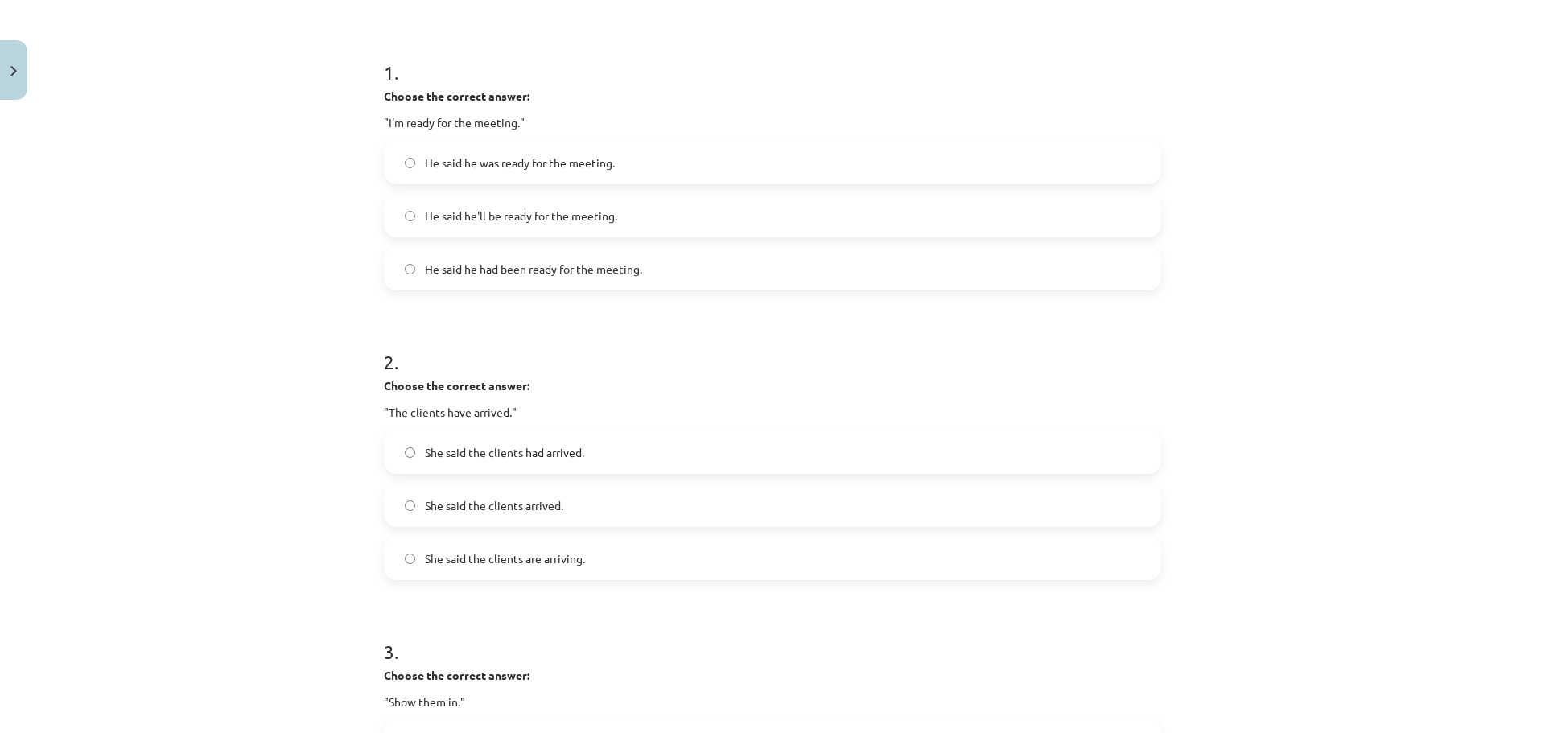
scroll to position [282, 0]
click at [523, 285] on label "He said he had been ready for the meeting." at bounding box center [772, 274] width 774 height 40
click at [515, 177] on label "He said he was ready for the meeting." at bounding box center [772, 168] width 774 height 40
click at [560, 292] on label "He said he had been ready for the meeting." at bounding box center [772, 274] width 774 height 40
click at [707, 181] on label "He said he was ready for the meeting." at bounding box center [772, 168] width 774 height 40
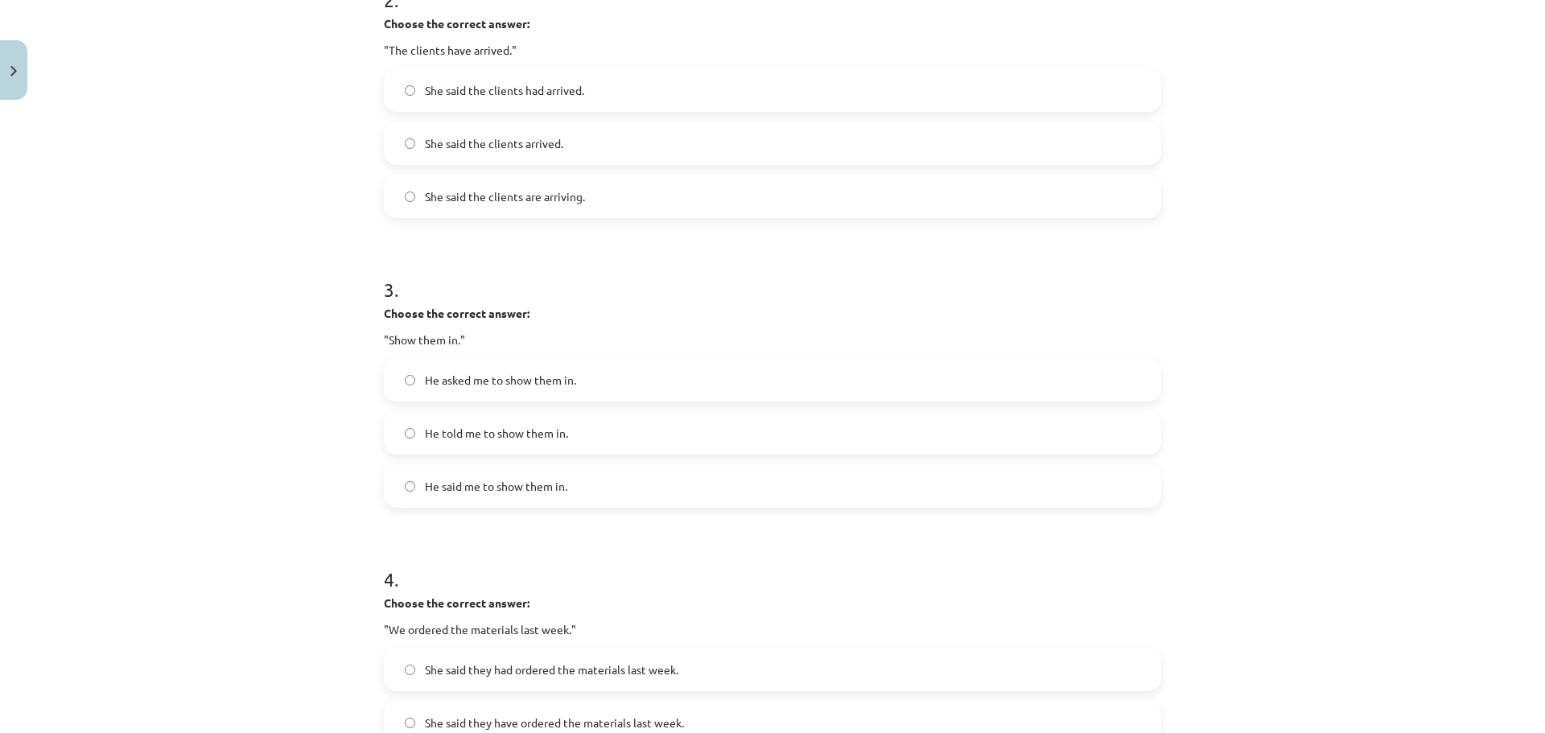
scroll to position [657, 0]
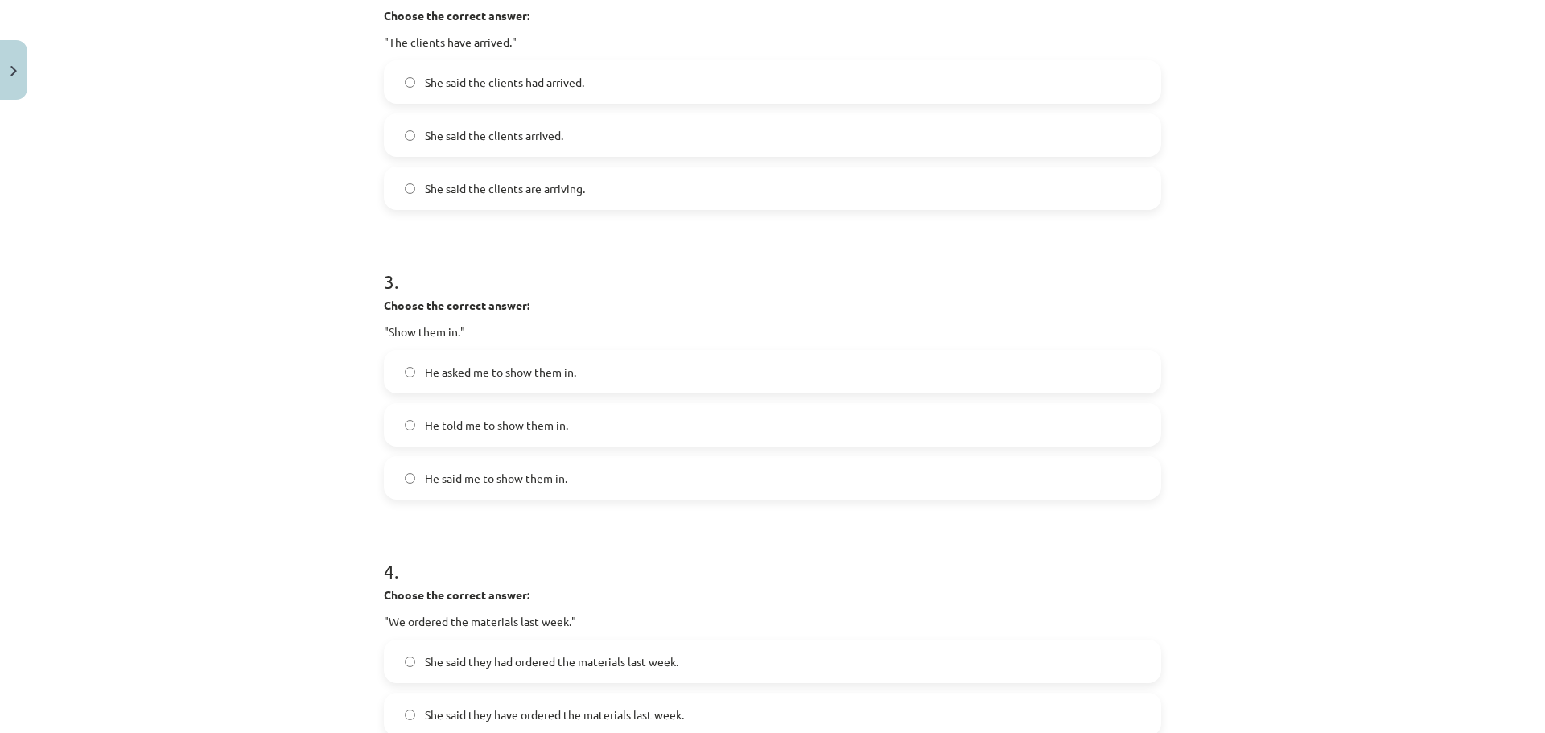
click at [541, 440] on label "He told me to show them in." at bounding box center [772, 425] width 774 height 40
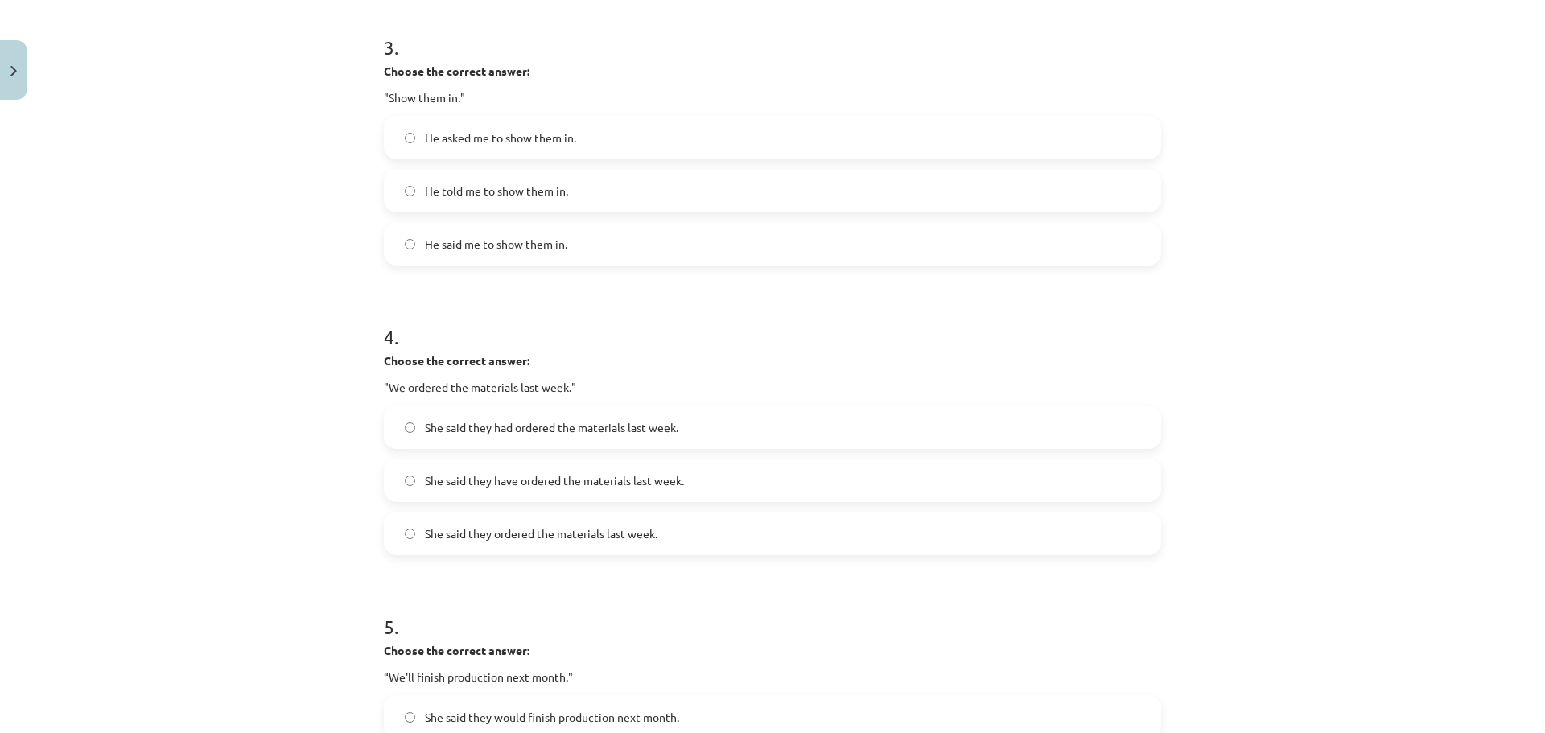
scroll to position [899, 0]
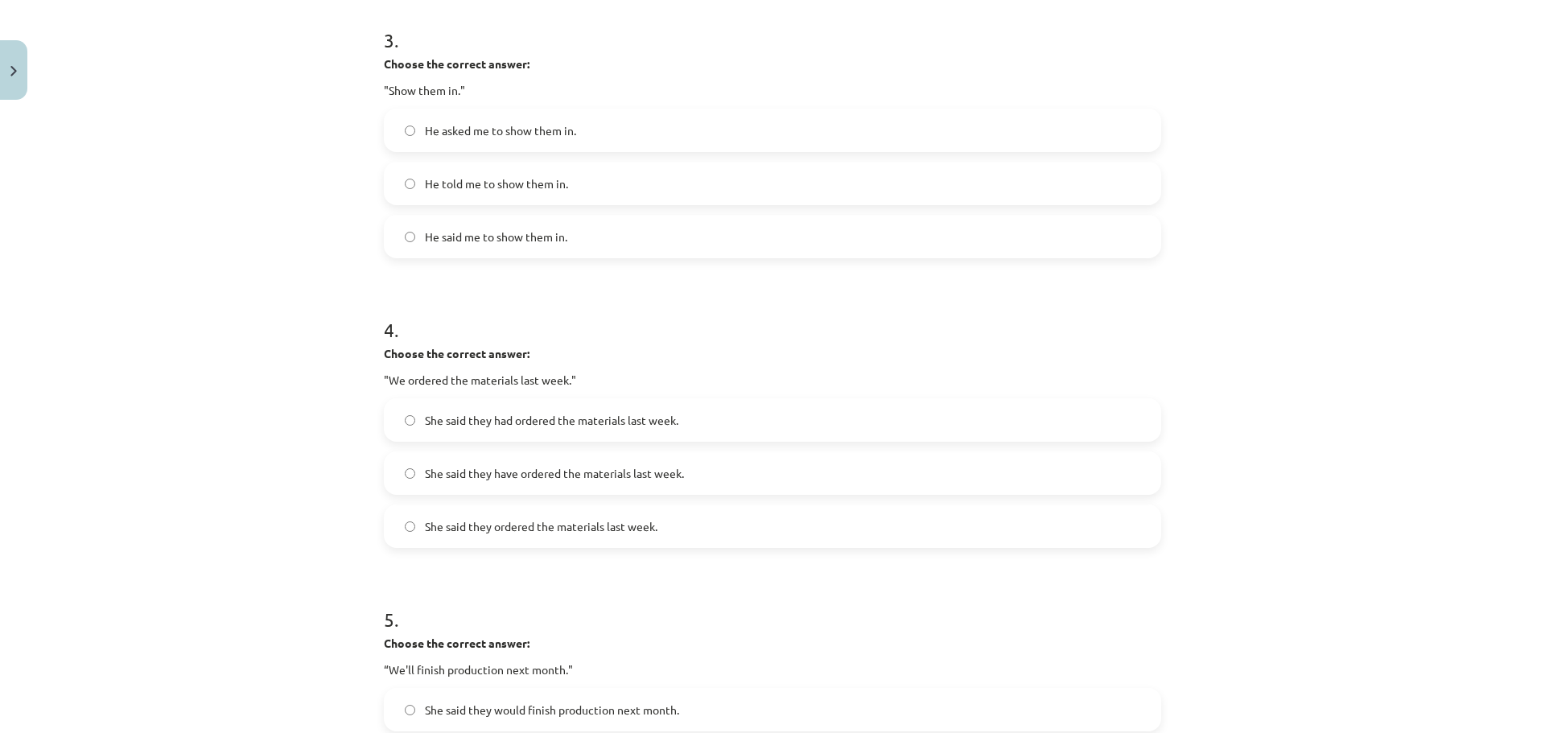
click at [517, 407] on label "She said they had ordered the materials last week." at bounding box center [772, 420] width 774 height 40
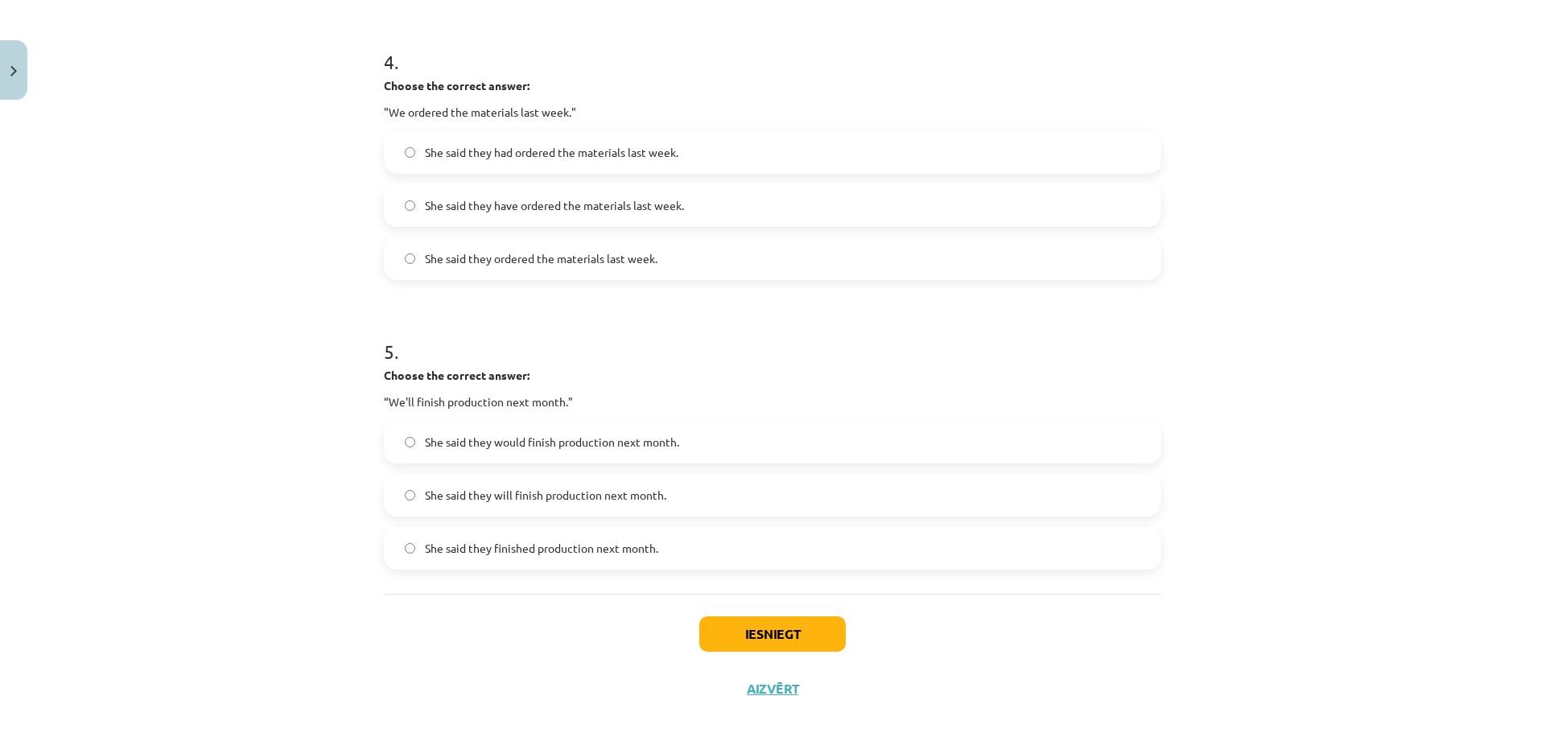
scroll to position [1190, 0]
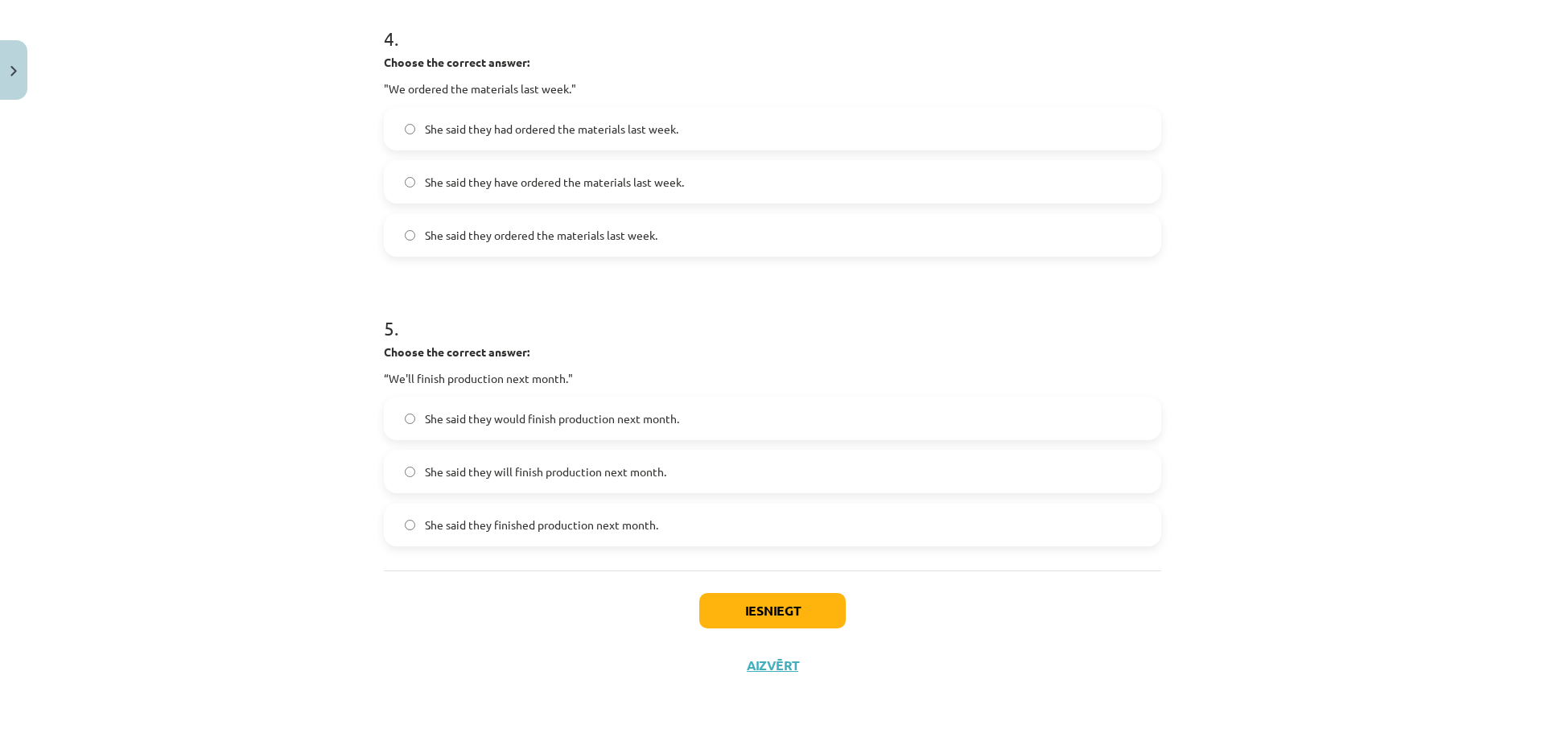
click at [569, 484] on label "She said they will finish production next month." at bounding box center [772, 471] width 774 height 40
click at [716, 613] on button "Iesniegt" at bounding box center [772, 610] width 146 height 35
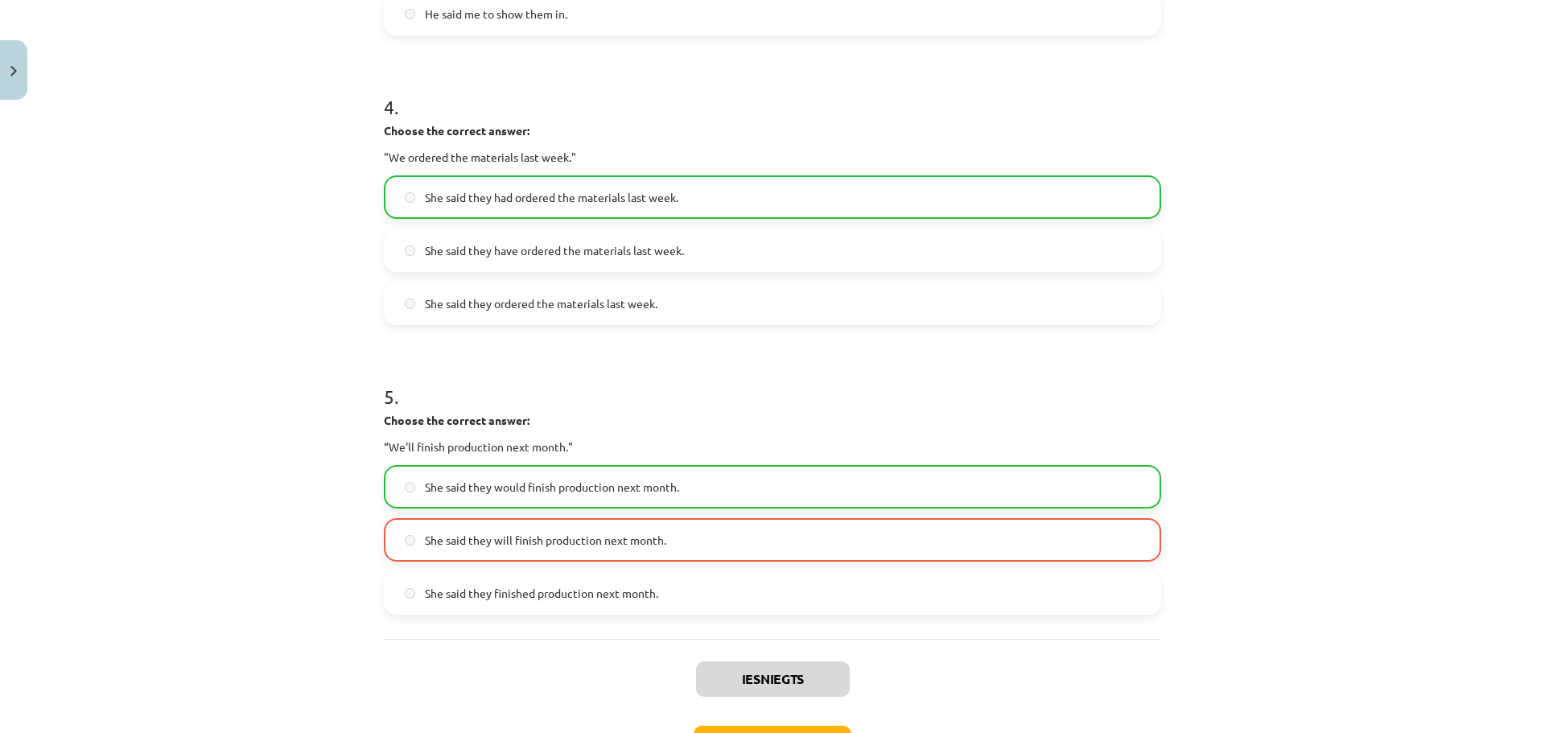
scroll to position [1242, 0]
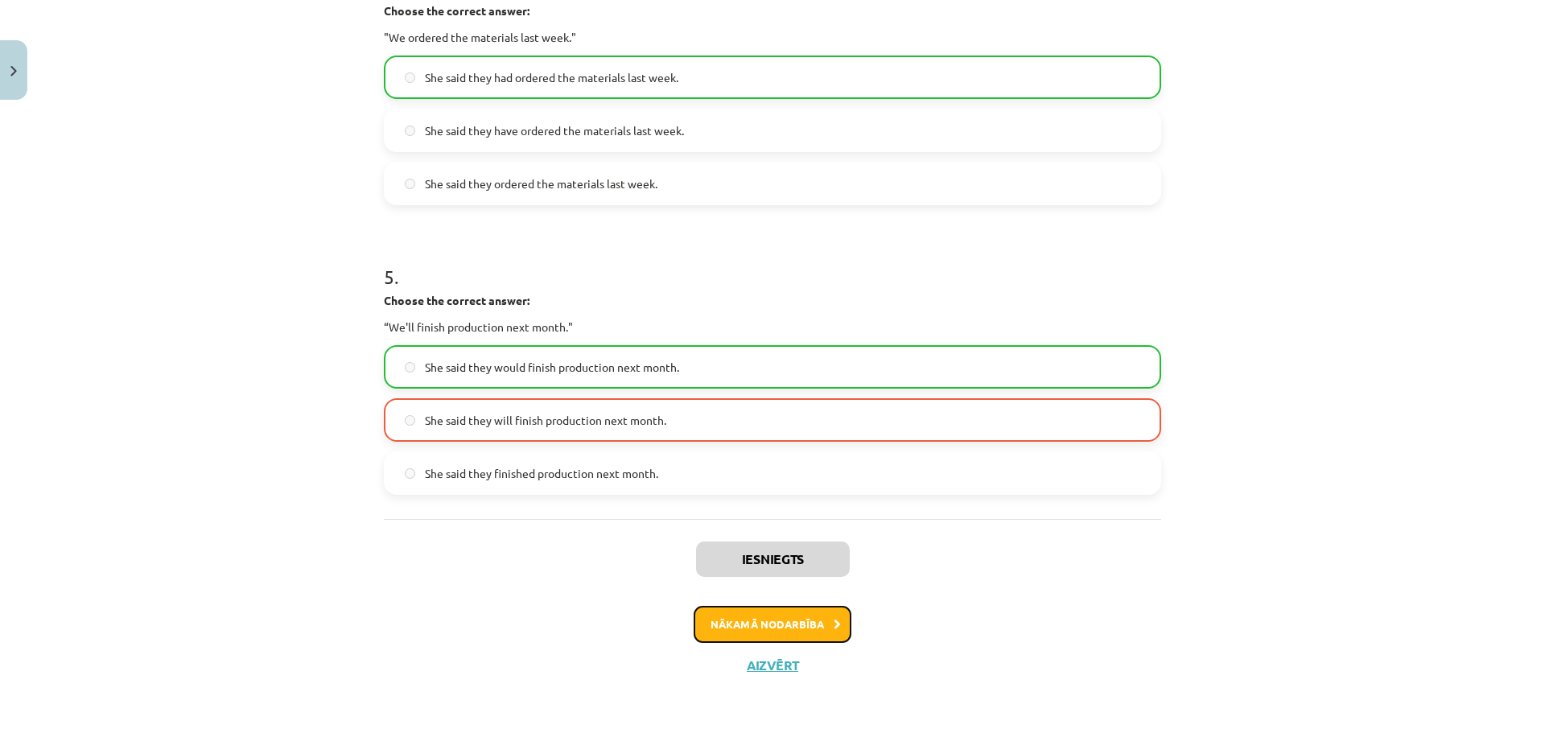
click at [818, 607] on button "Nākamā nodarbība" at bounding box center [773, 624] width 158 height 37
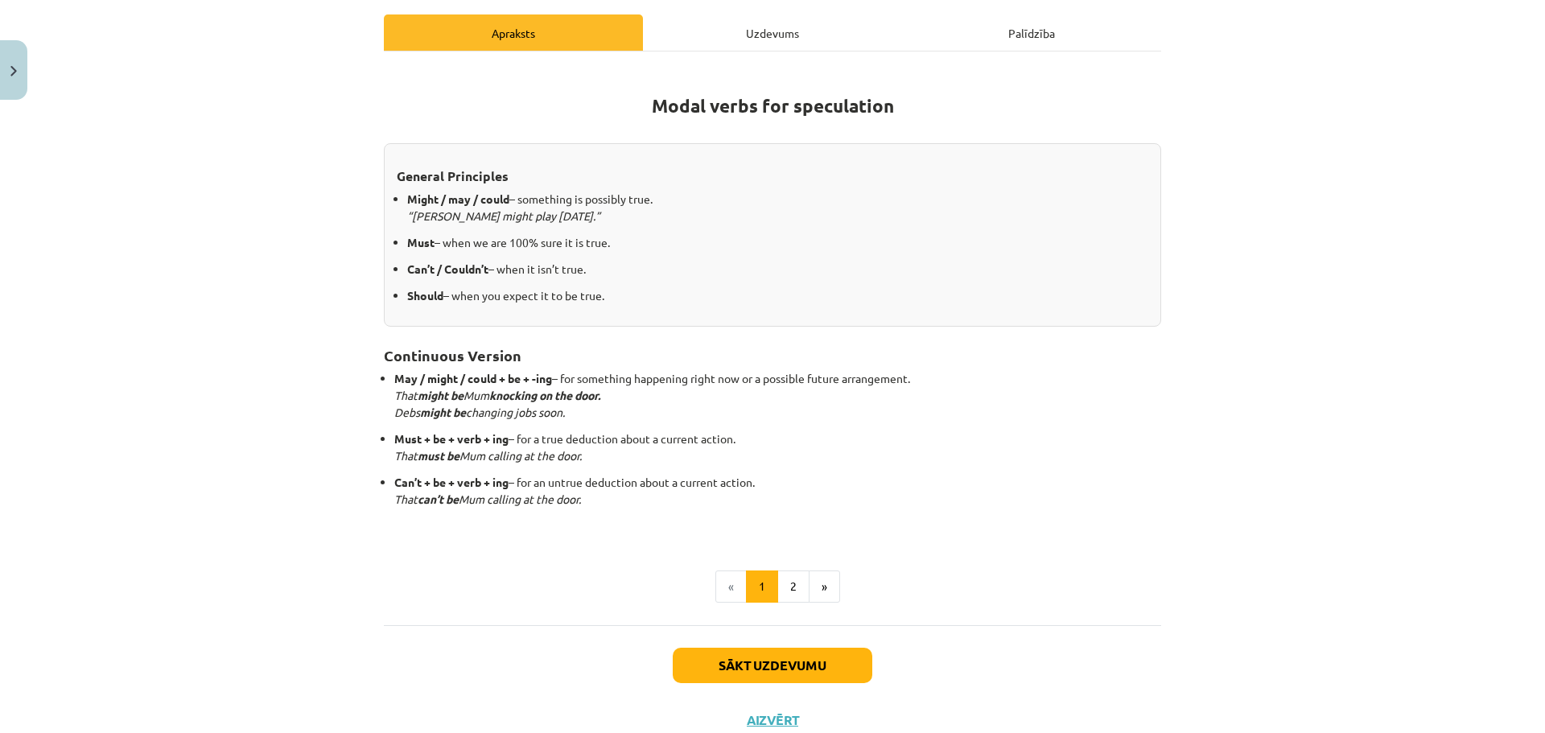
scroll to position [228, 0]
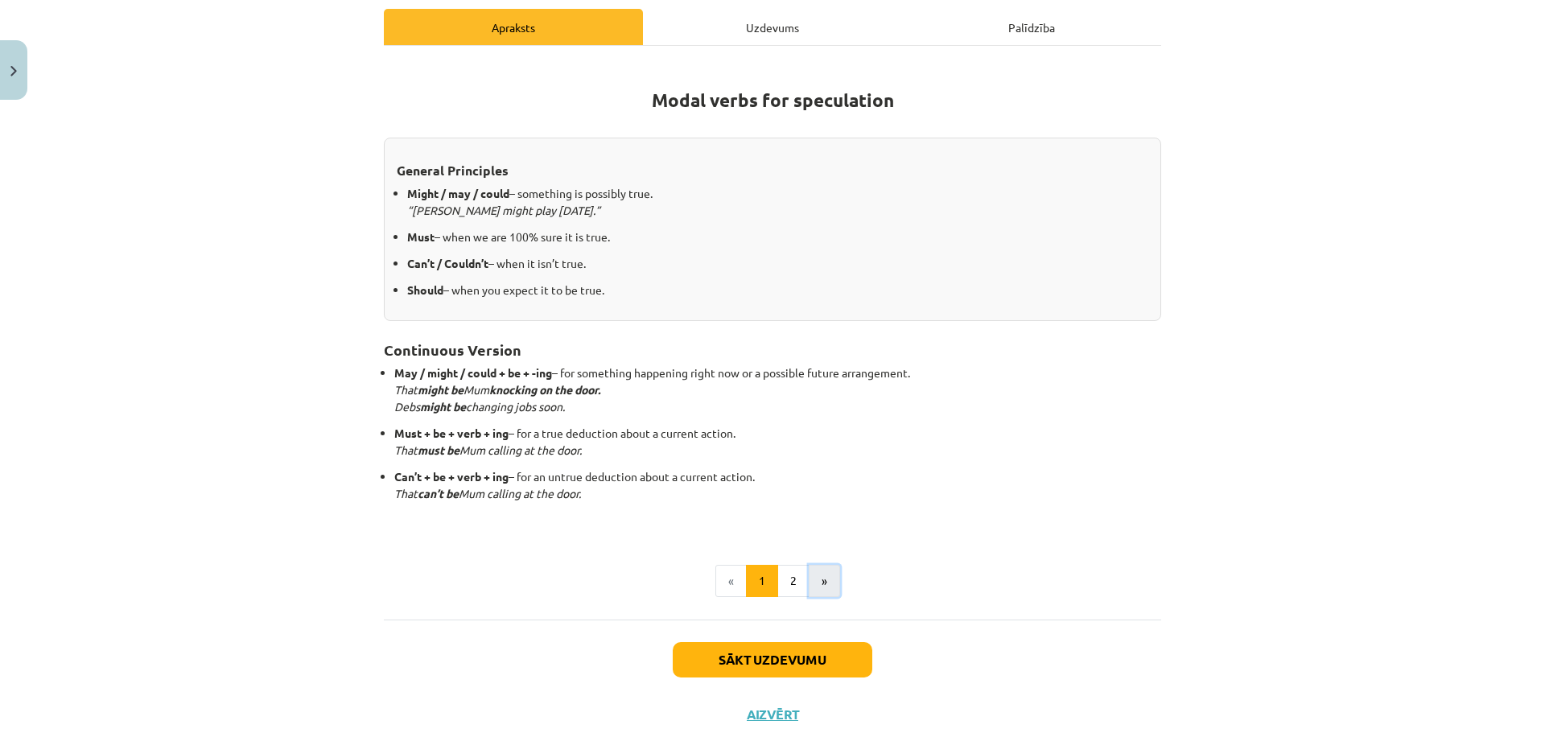
click at [824, 571] on button "»" at bounding box center [824, 581] width 31 height 32
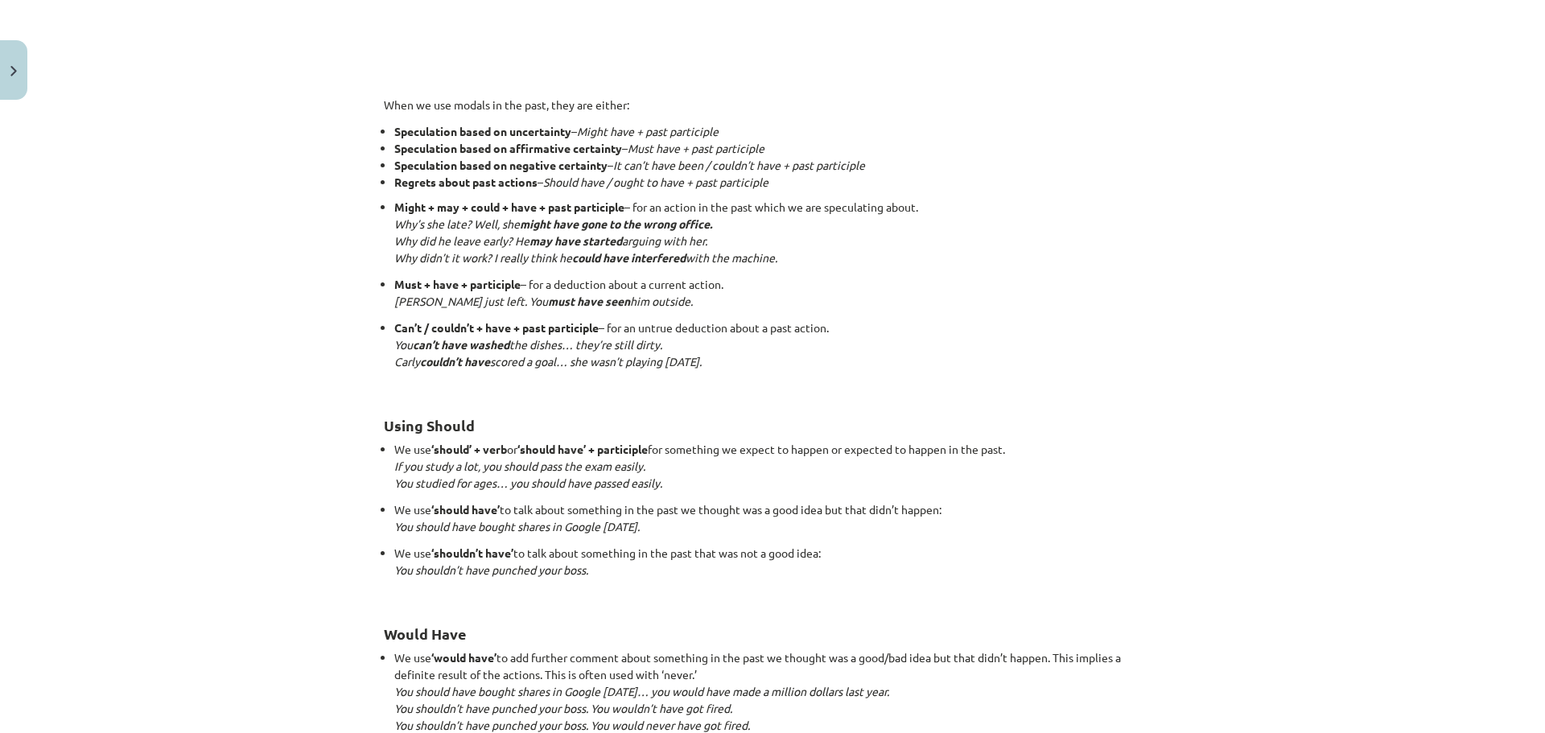
scroll to position [1028, 0]
